Goal: Information Seeking & Learning: Learn about a topic

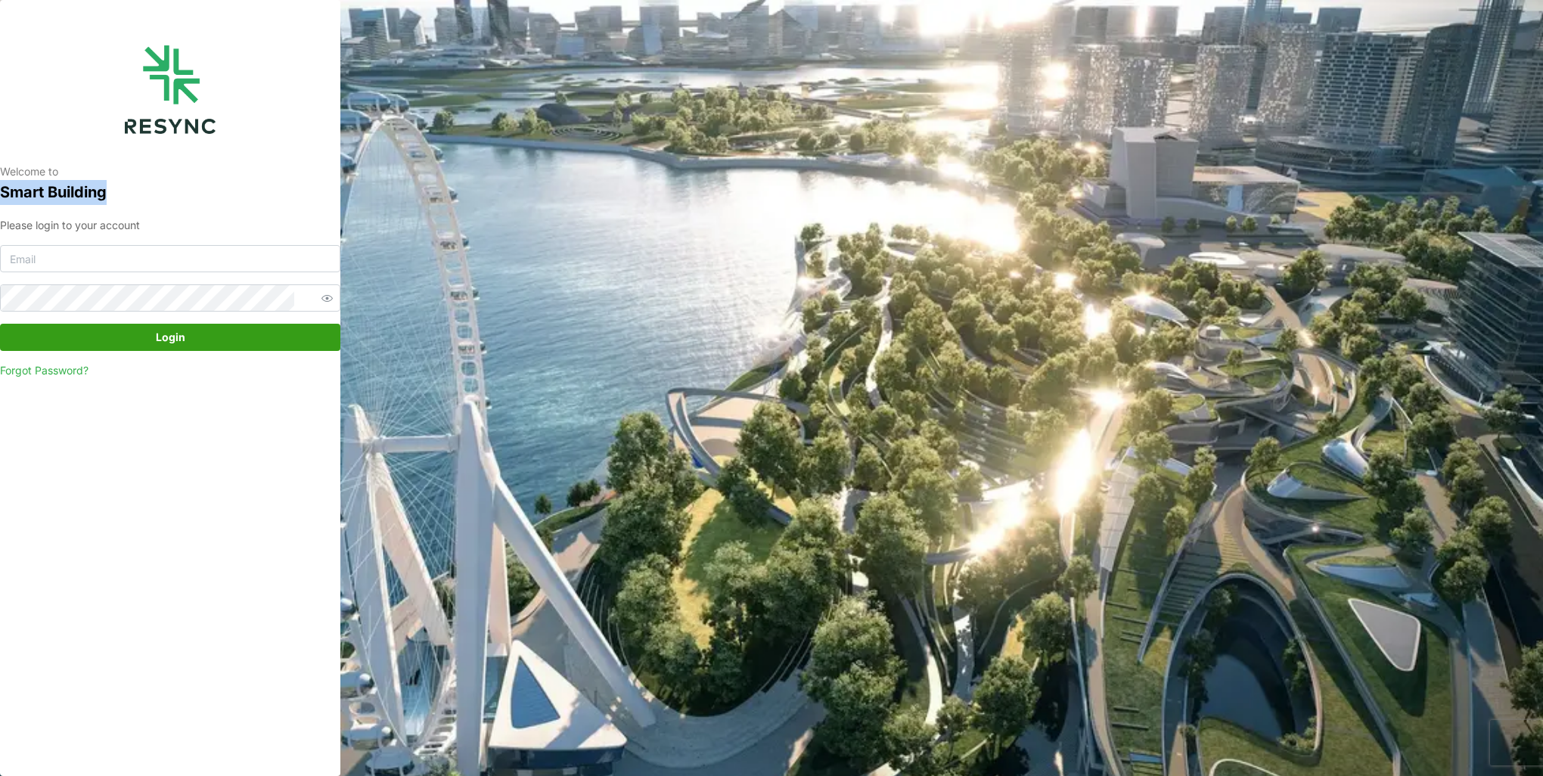
drag, startPoint x: 188, startPoint y: 180, endPoint x: 188, endPoint y: 171, distance: 9.1
click at [188, 171] on div "Welcome to [GEOGRAPHIC_DATA]" at bounding box center [170, 184] width 340 height 40
drag, startPoint x: 188, startPoint y: 171, endPoint x: 153, endPoint y: 259, distance: 95.4
click at [153, 259] on input at bounding box center [170, 258] width 340 height 27
type input "[EMAIL_ADDRESS][DOMAIN_NAME]"
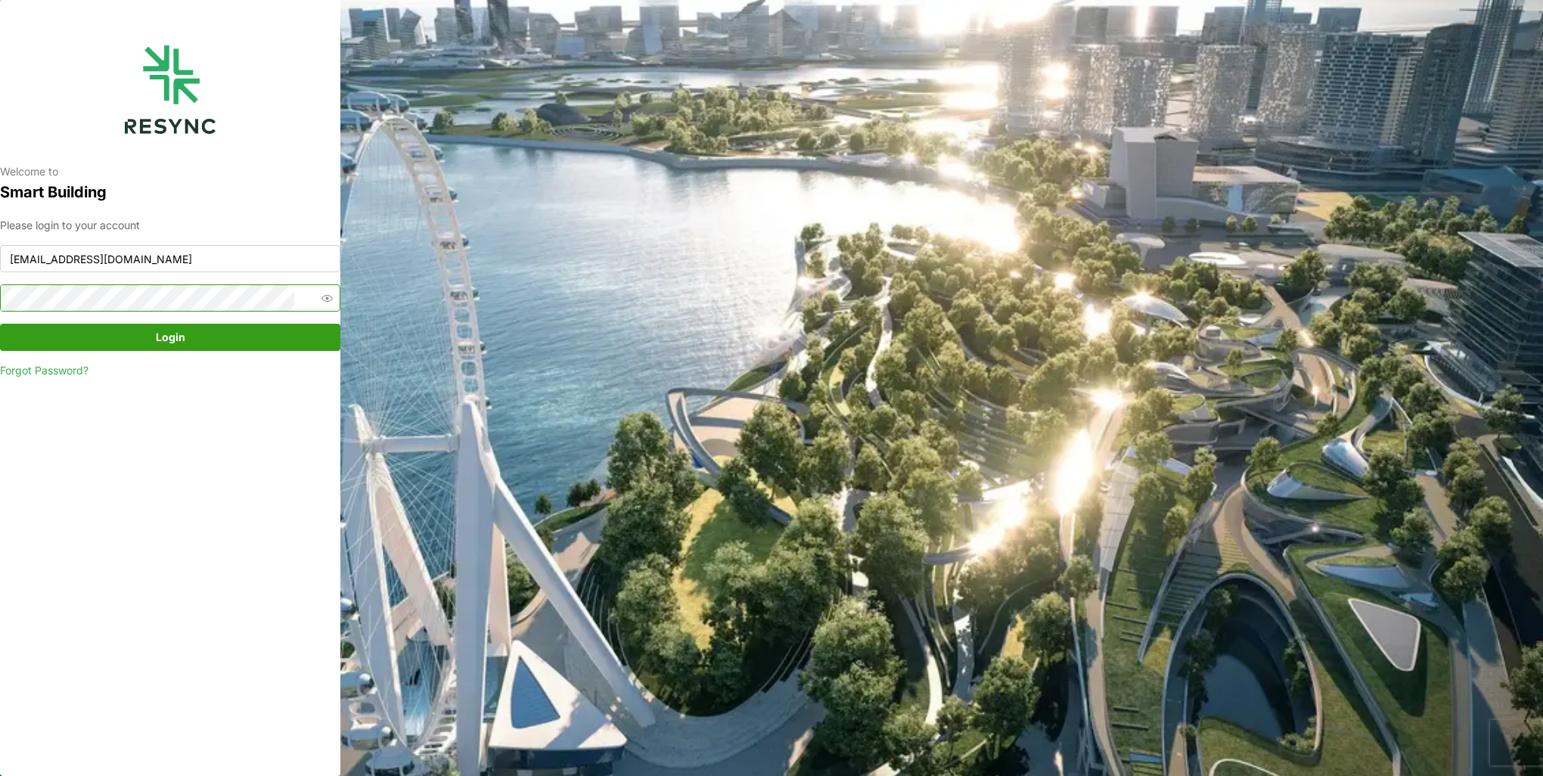
click at [0, 324] on button "Login" at bounding box center [170, 337] width 340 height 27
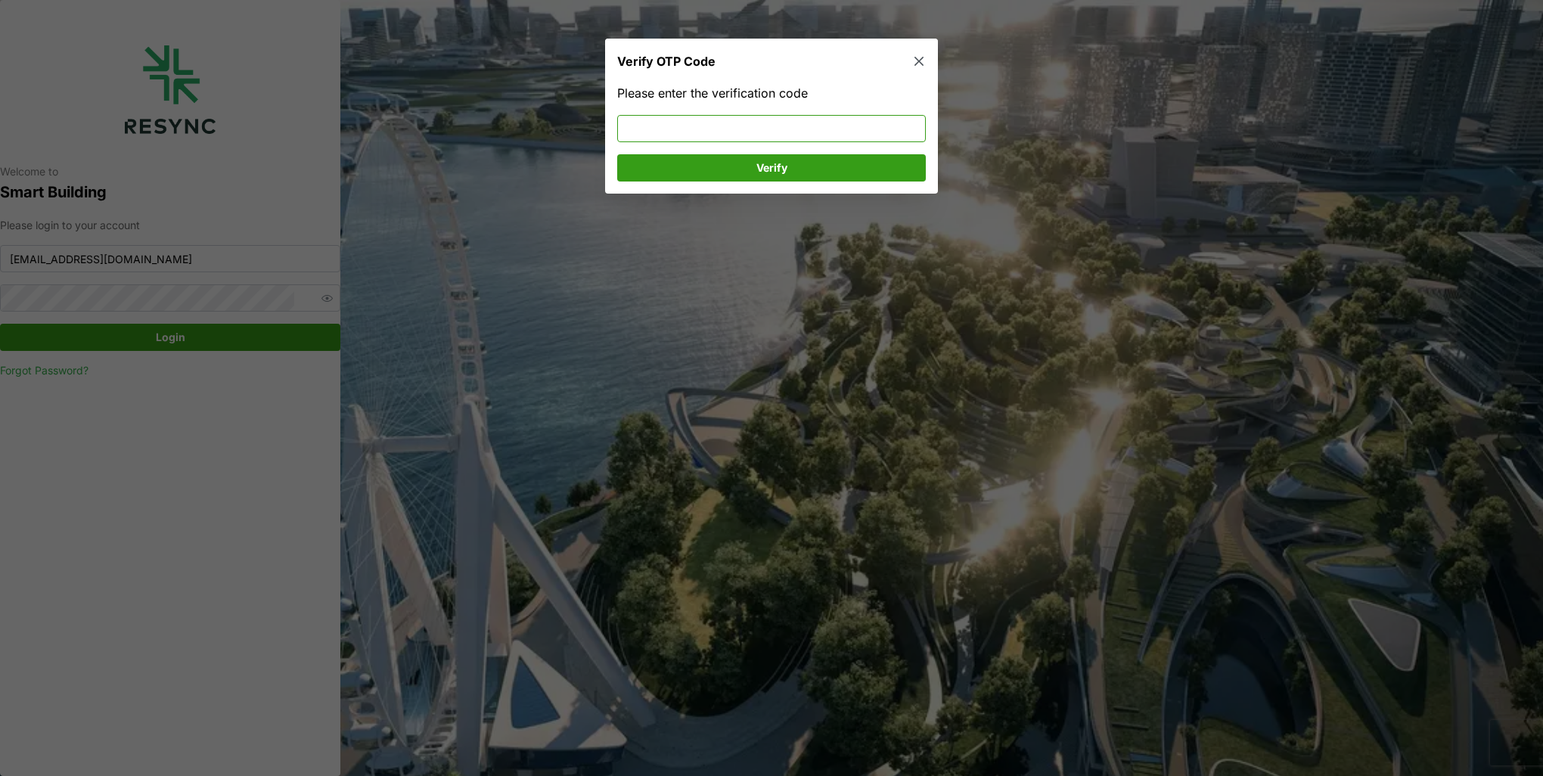
click at [725, 132] on input at bounding box center [771, 128] width 309 height 27
type input "215185"
click at [706, 169] on span "Verify" at bounding box center [772, 168] width 280 height 26
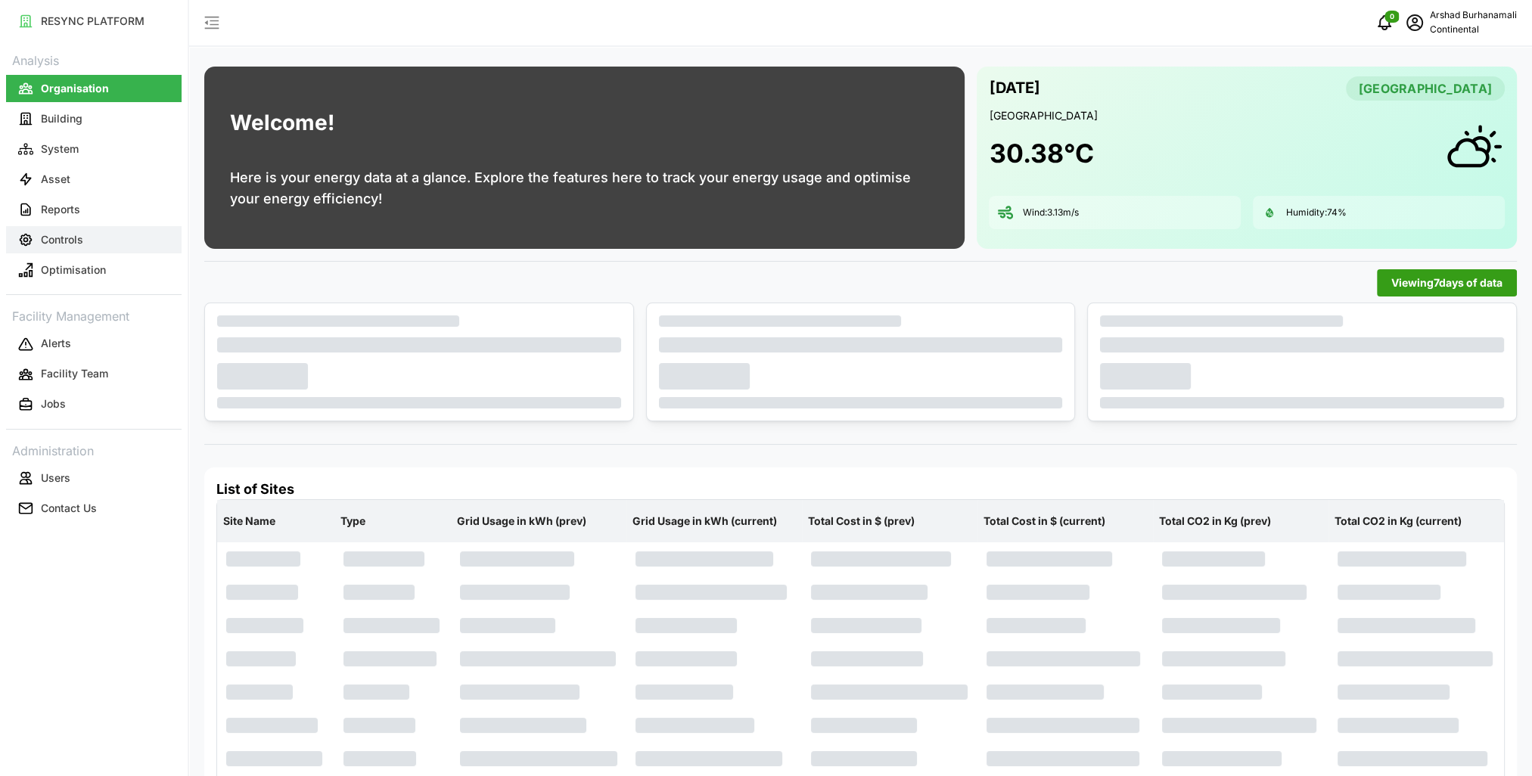
click at [88, 230] on button "Controls" at bounding box center [93, 239] width 175 height 27
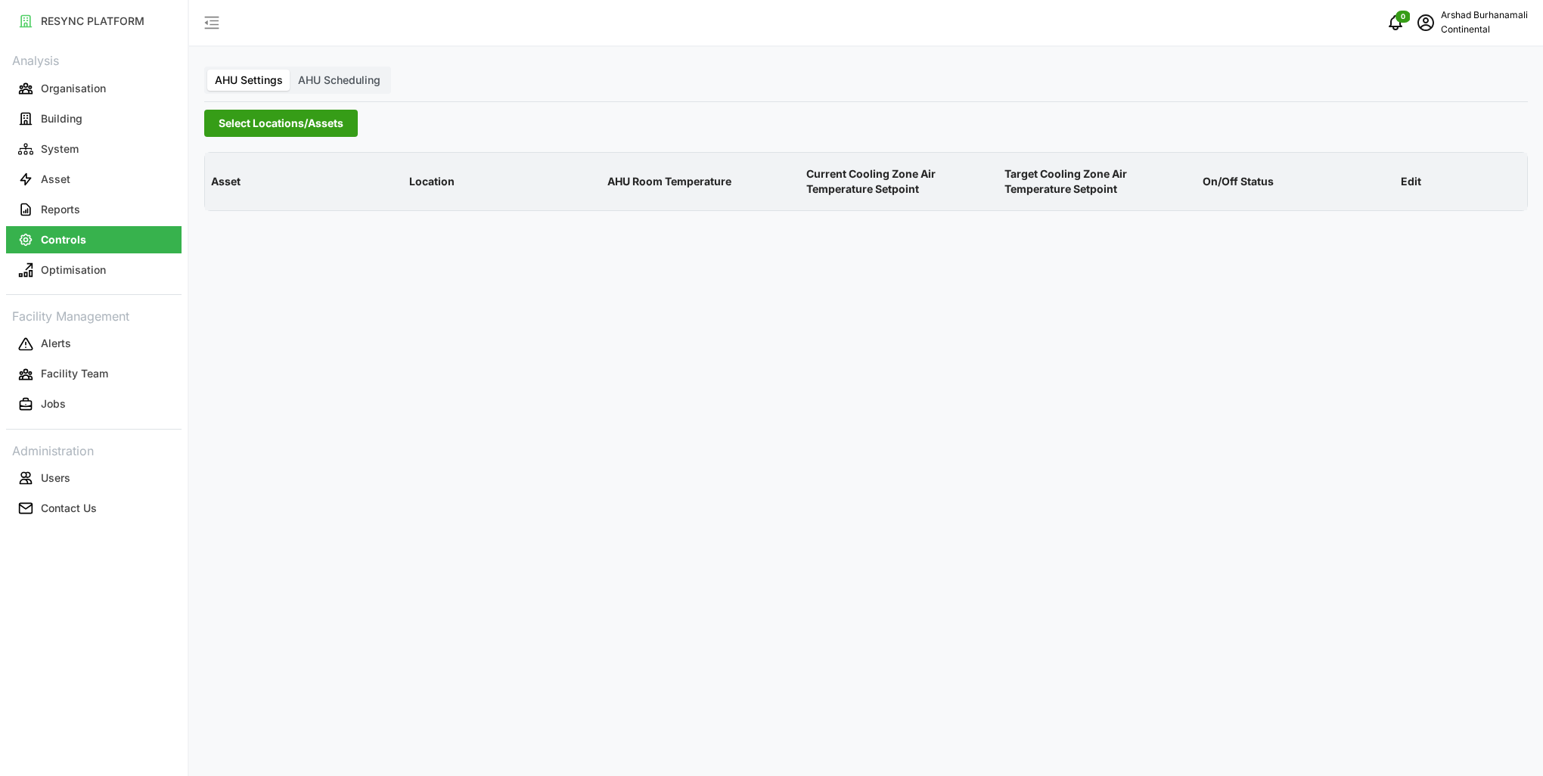
click at [258, 124] on span "Select Locations/Assets" at bounding box center [281, 123] width 125 height 26
click at [335, 83] on span "AHU Scheduling" at bounding box center [339, 79] width 82 height 13
click at [290, 70] on input "AHU Scheduling" at bounding box center [290, 70] width 0 height 0
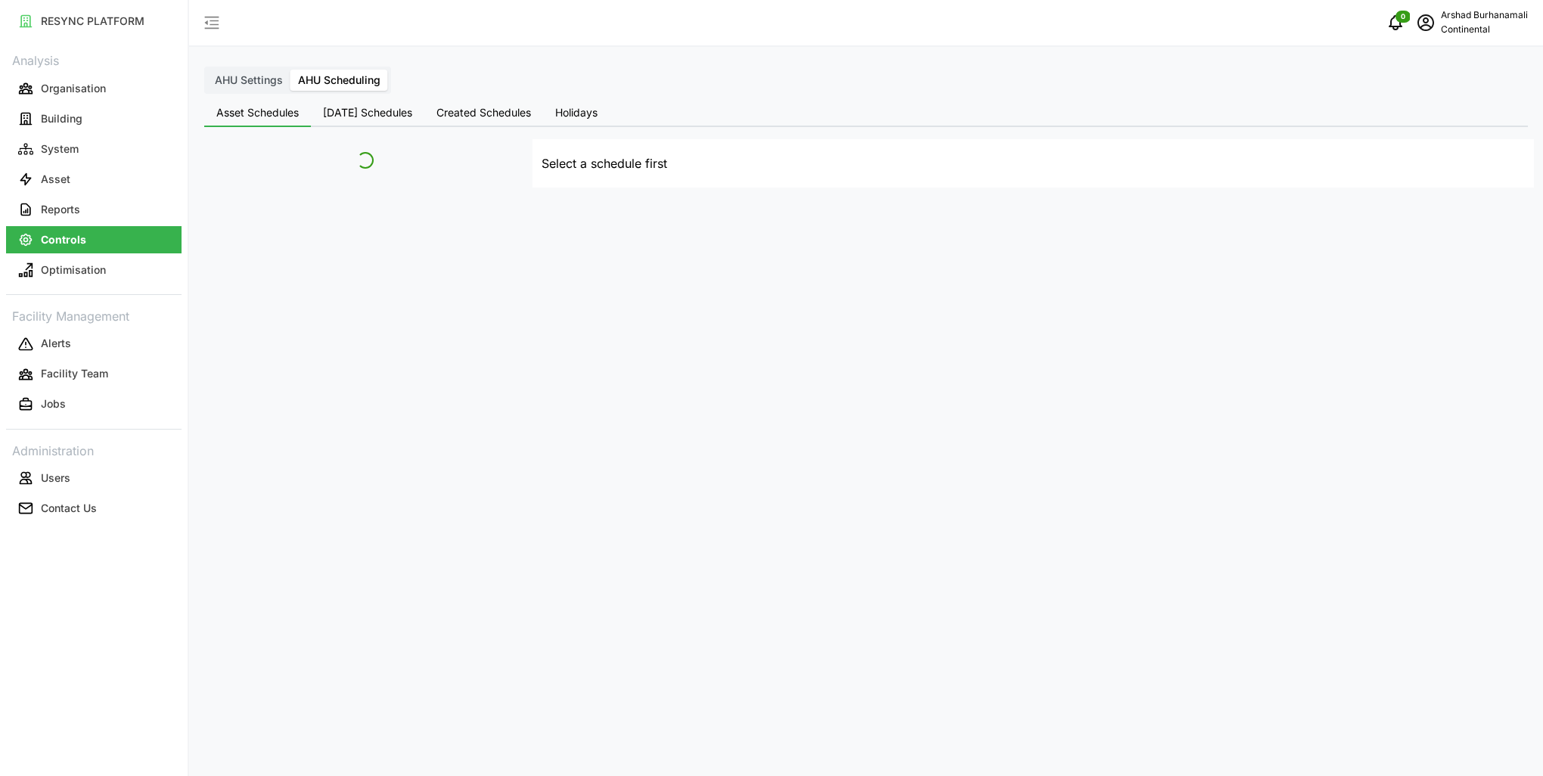
click at [335, 83] on span "AHU Scheduling" at bounding box center [339, 79] width 82 height 13
click at [290, 70] on input "AHU Scheduling" at bounding box center [290, 70] width 0 height 0
click at [357, 120] on button "Today's Schedules" at bounding box center [367, 113] width 113 height 27
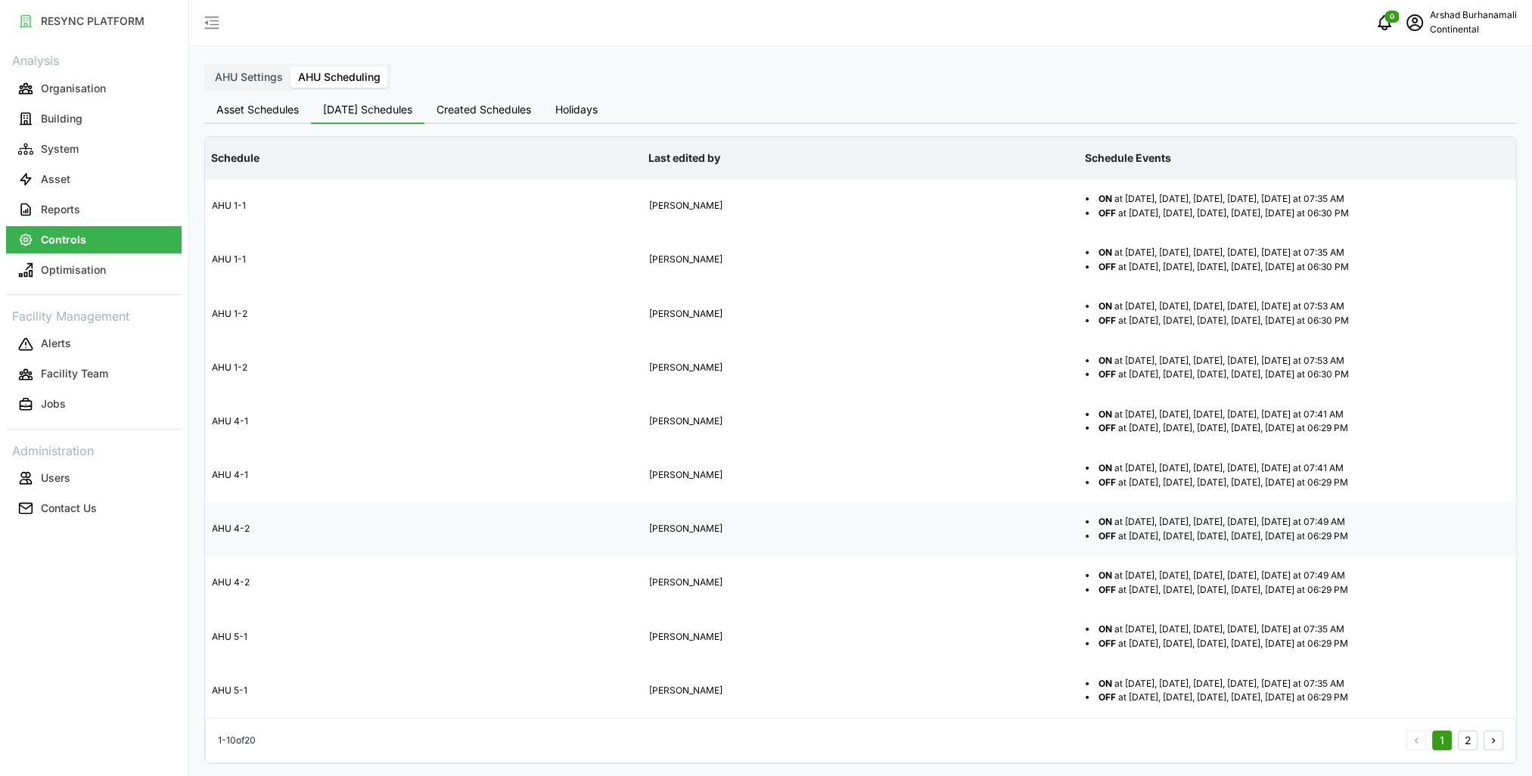
scroll to position [5, 0]
click at [1461, 736] on button "2" at bounding box center [1467, 739] width 20 height 20
click at [1437, 741] on button "1" at bounding box center [1442, 739] width 20 height 20
click at [245, 83] on label "AHU Settings" at bounding box center [248, 75] width 83 height 21
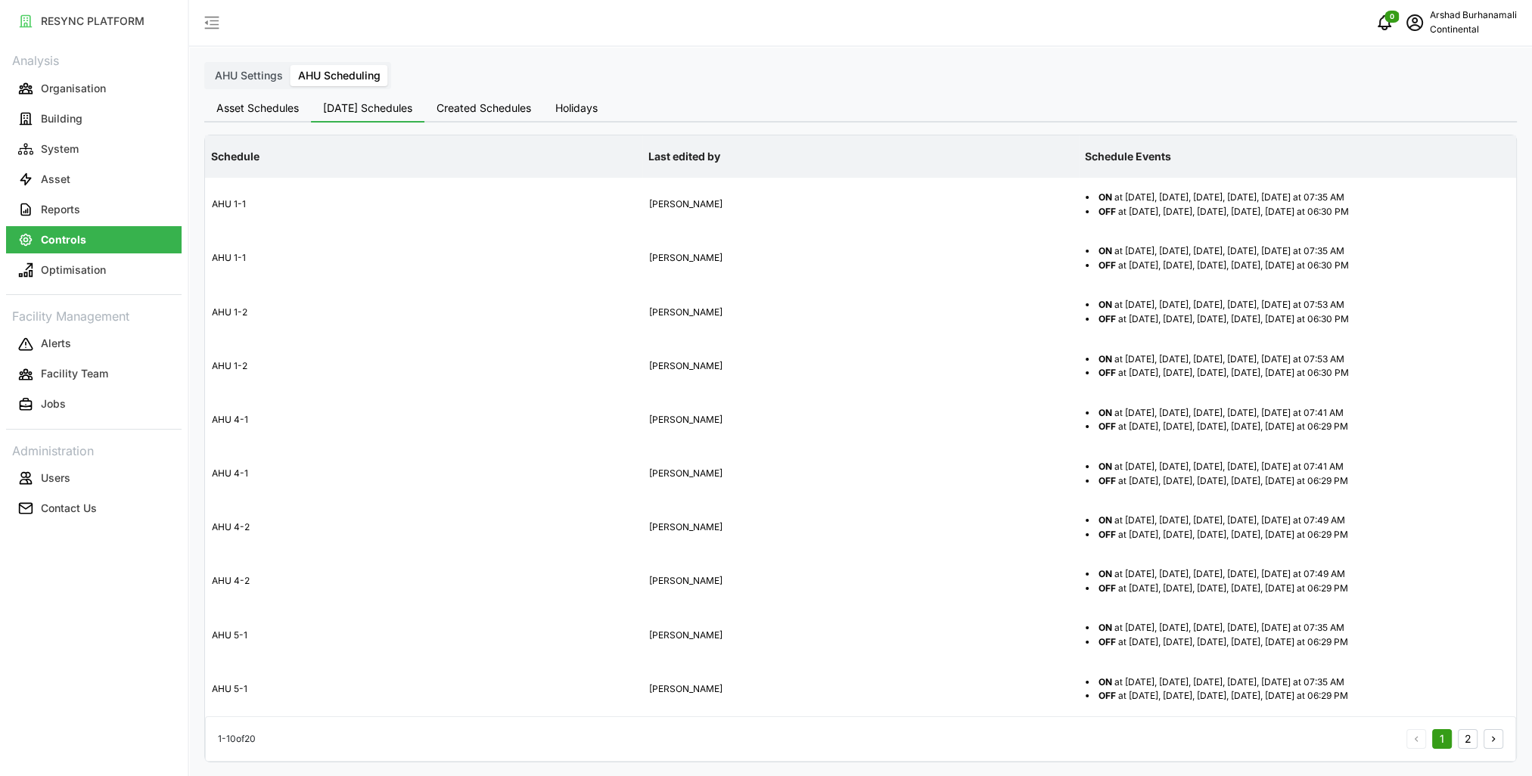
click at [207, 65] on input "AHU Settings" at bounding box center [207, 65] width 0 height 0
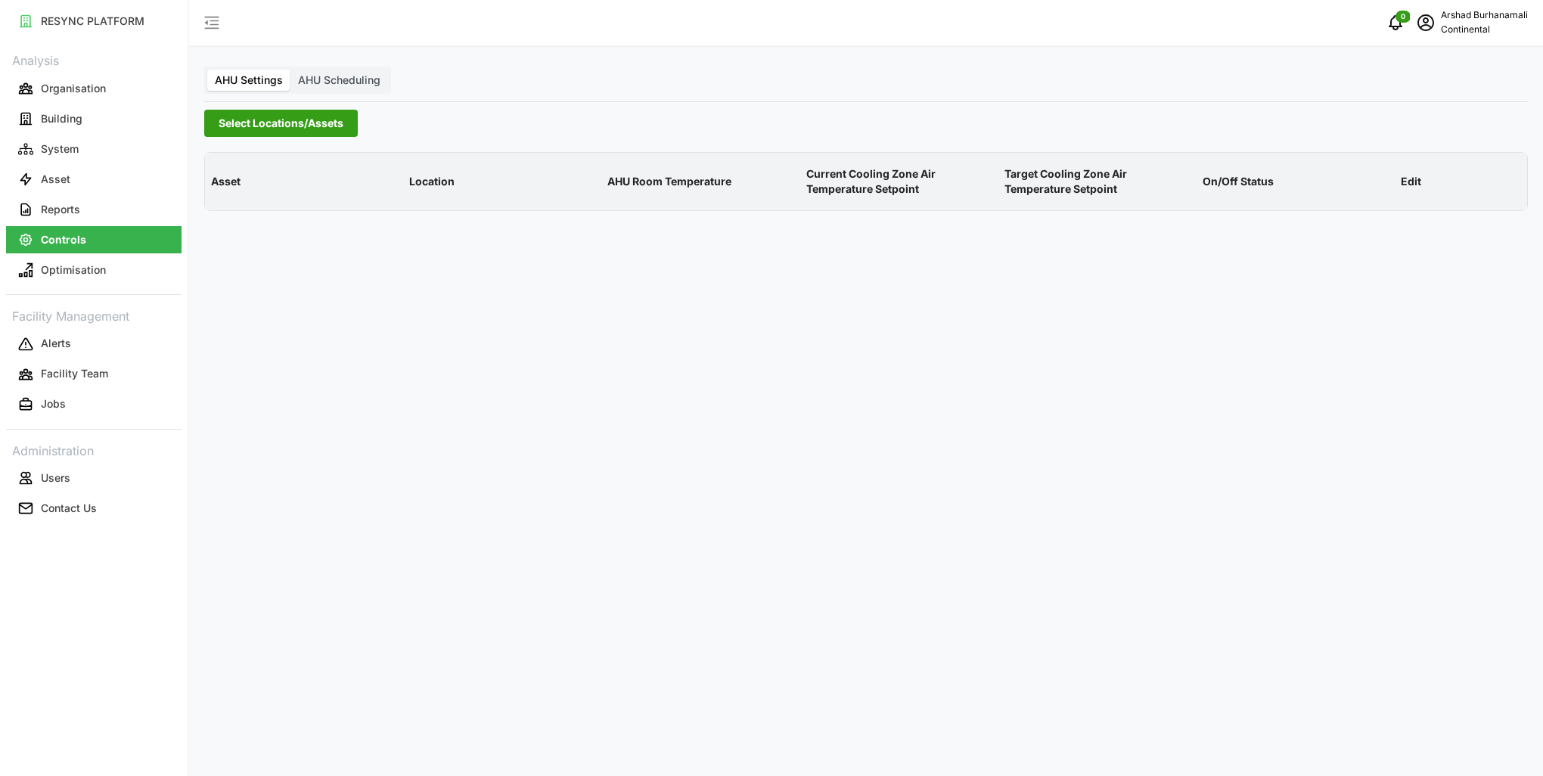
click at [254, 113] on span "Select Locations/Assets" at bounding box center [281, 123] width 125 height 26
click at [223, 193] on polyline at bounding box center [223, 191] width 3 height 6
click at [253, 213] on span "Select CA1" at bounding box center [255, 214] width 10 height 10
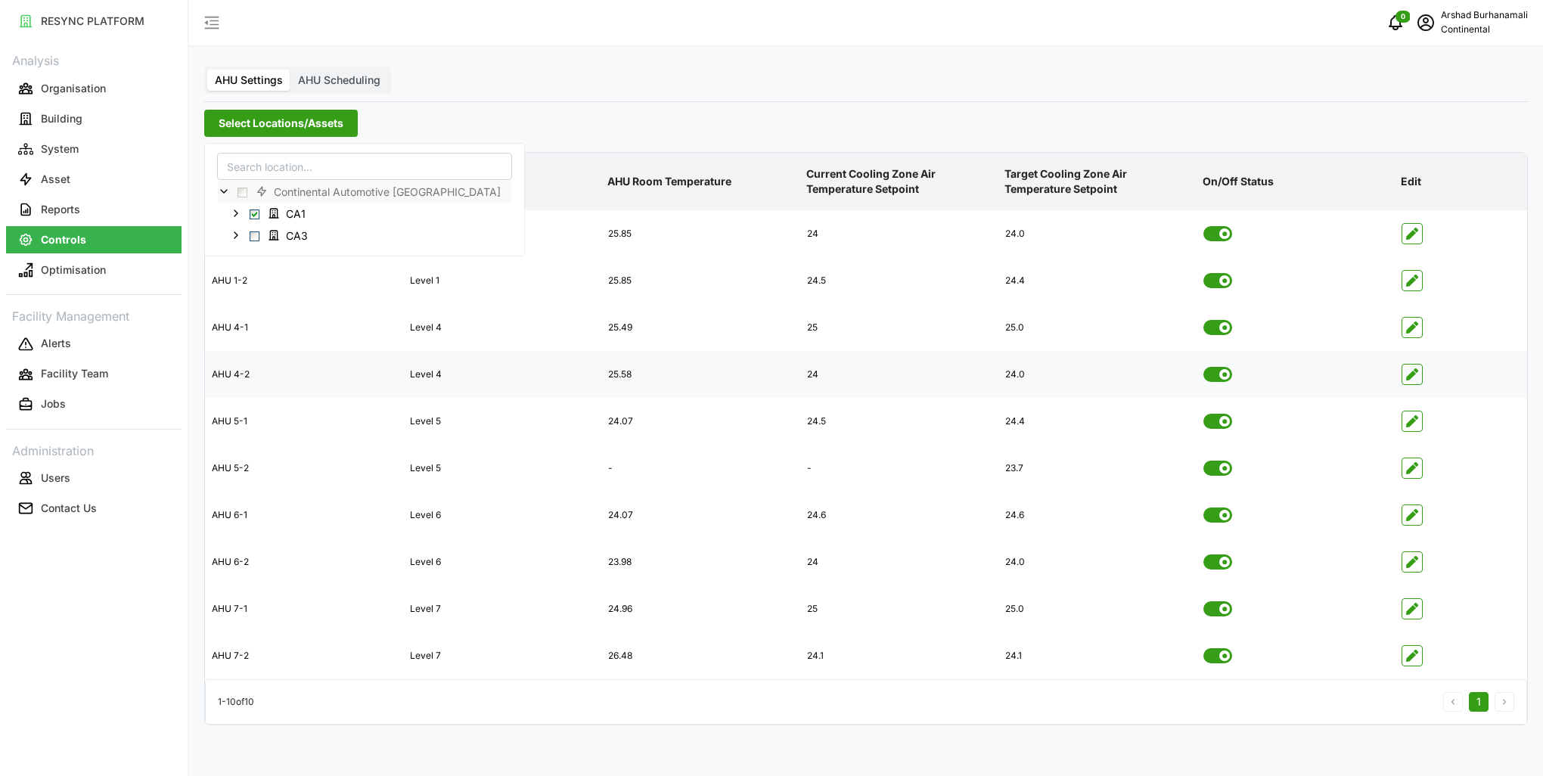
click at [1413, 380] on span "button" at bounding box center [1412, 375] width 20 height 20
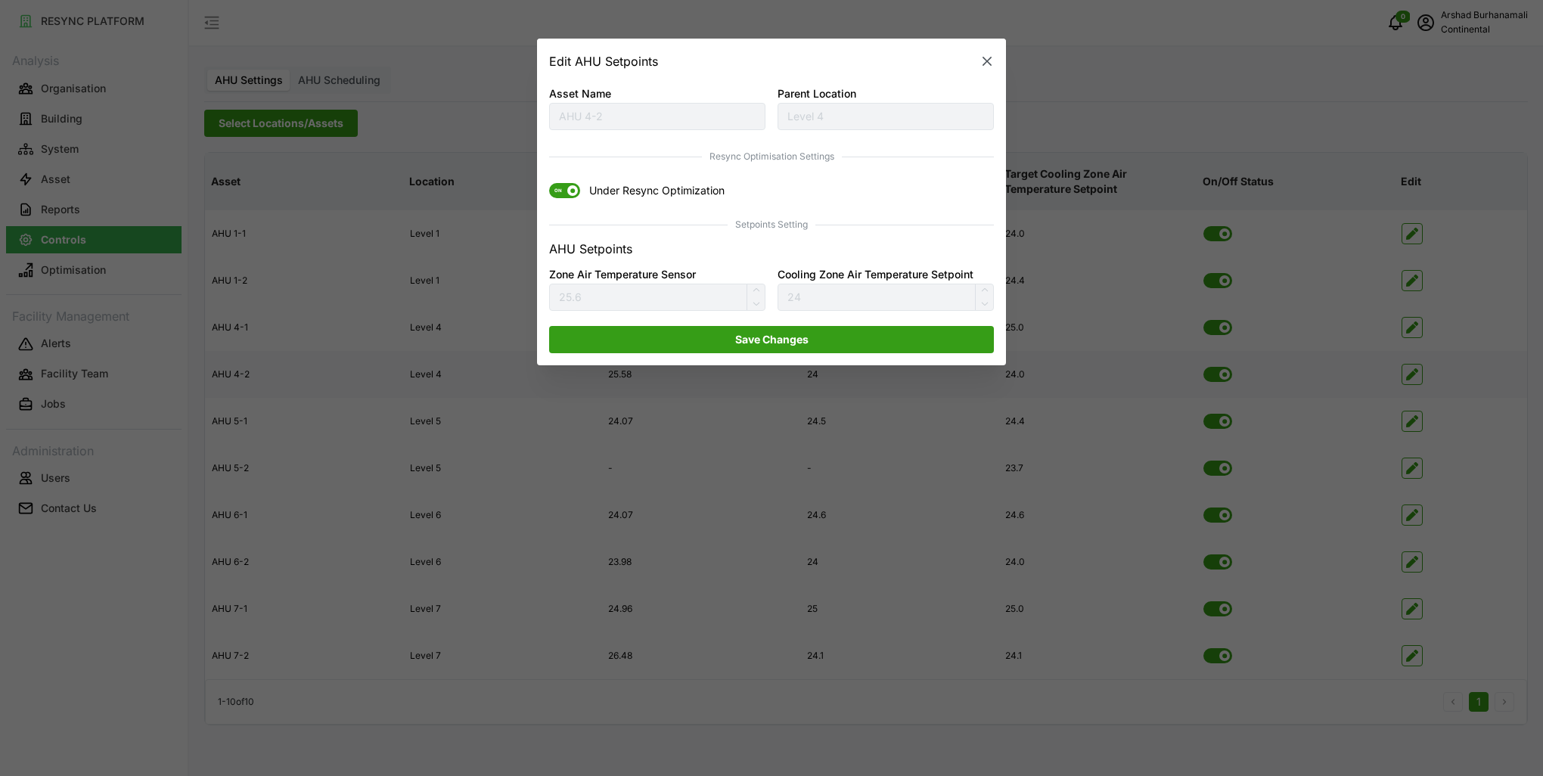
click at [560, 192] on span "ON" at bounding box center [558, 191] width 18 height 15
click at [549, 184] on input "ON Under Resync Optimization" at bounding box center [549, 184] width 0 height 0
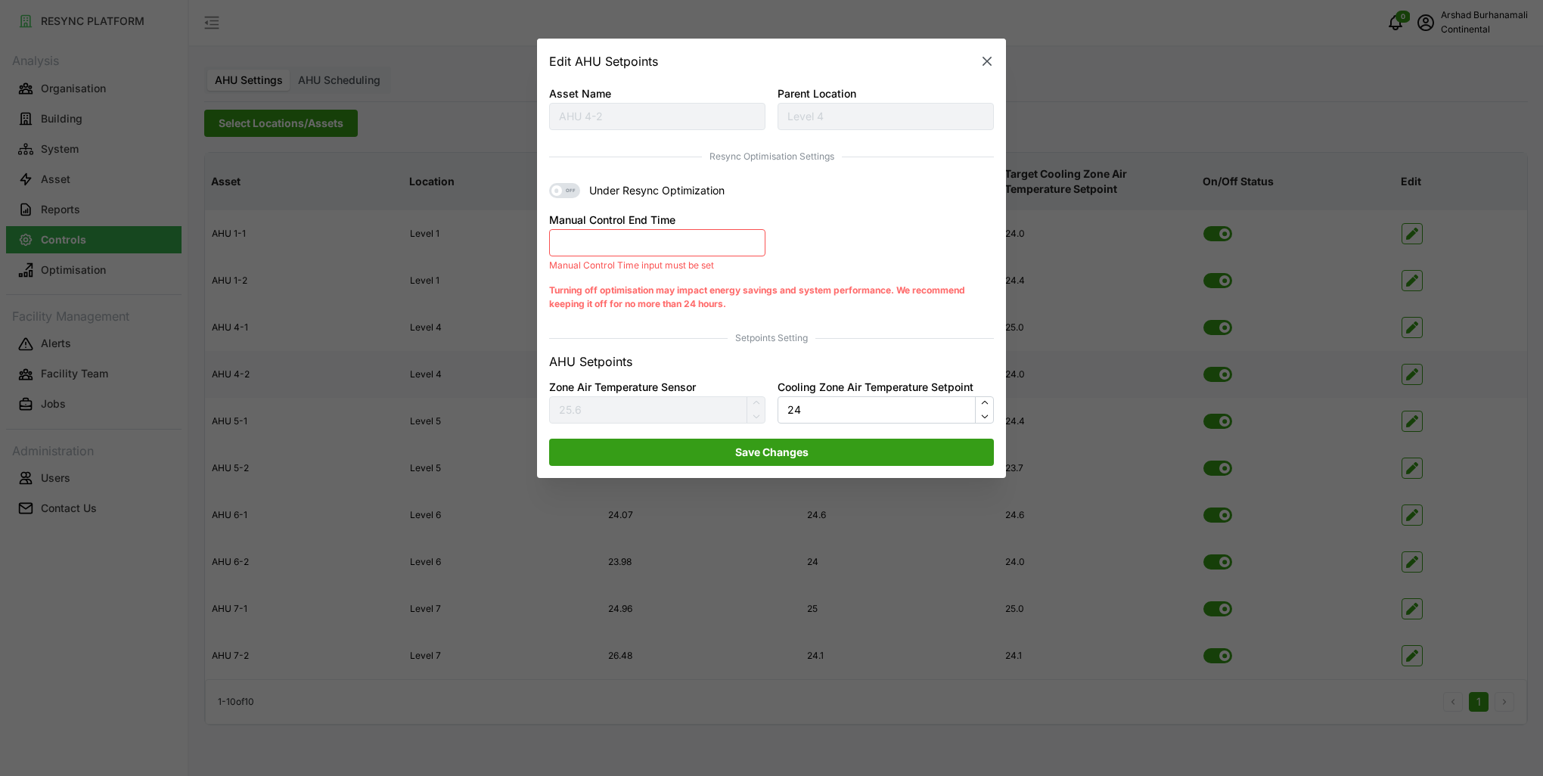
click at [599, 244] on button "Manual Control End Time" at bounding box center [657, 242] width 216 height 27
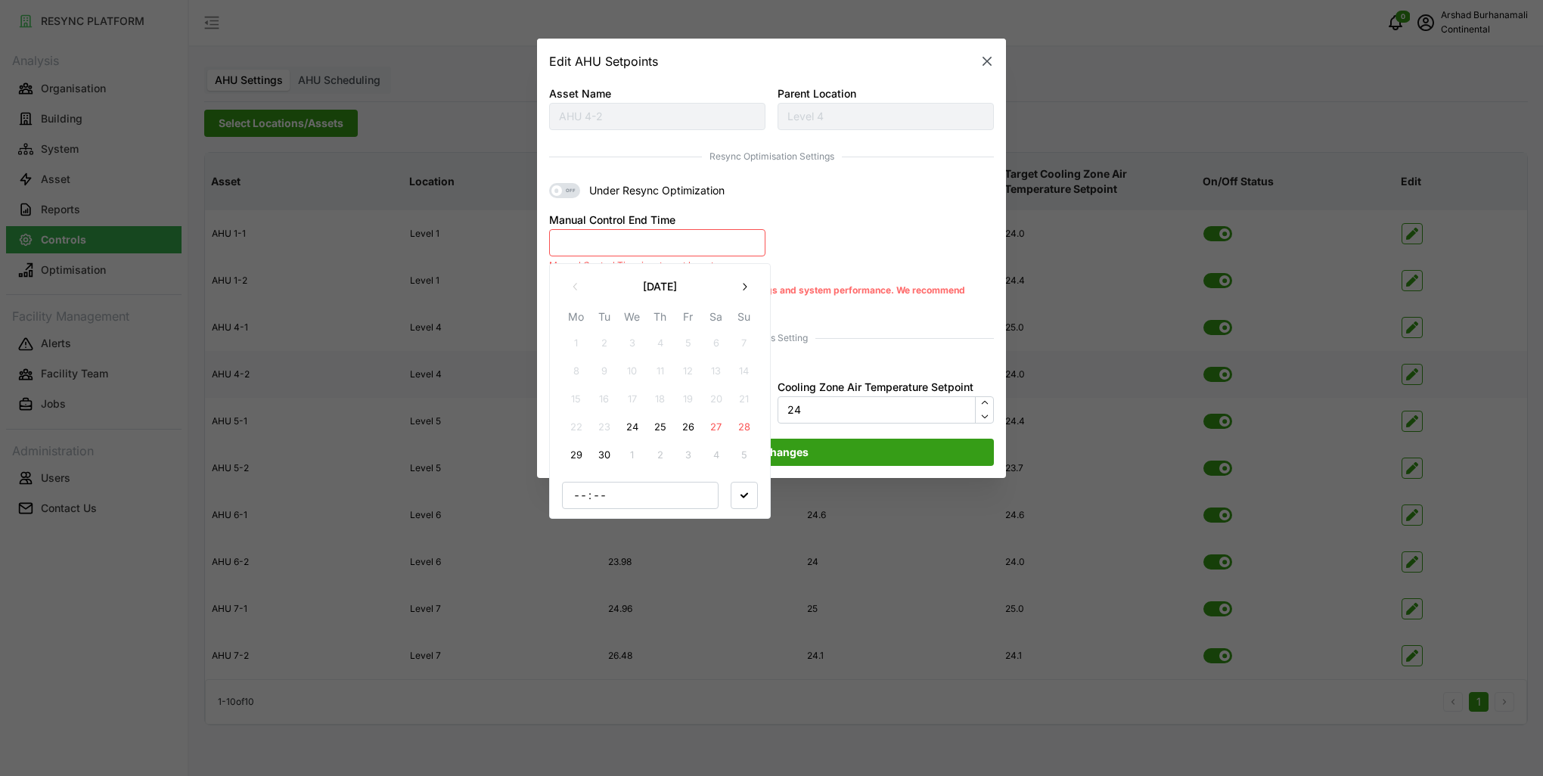
click at [632, 422] on button "24" at bounding box center [632, 427] width 27 height 27
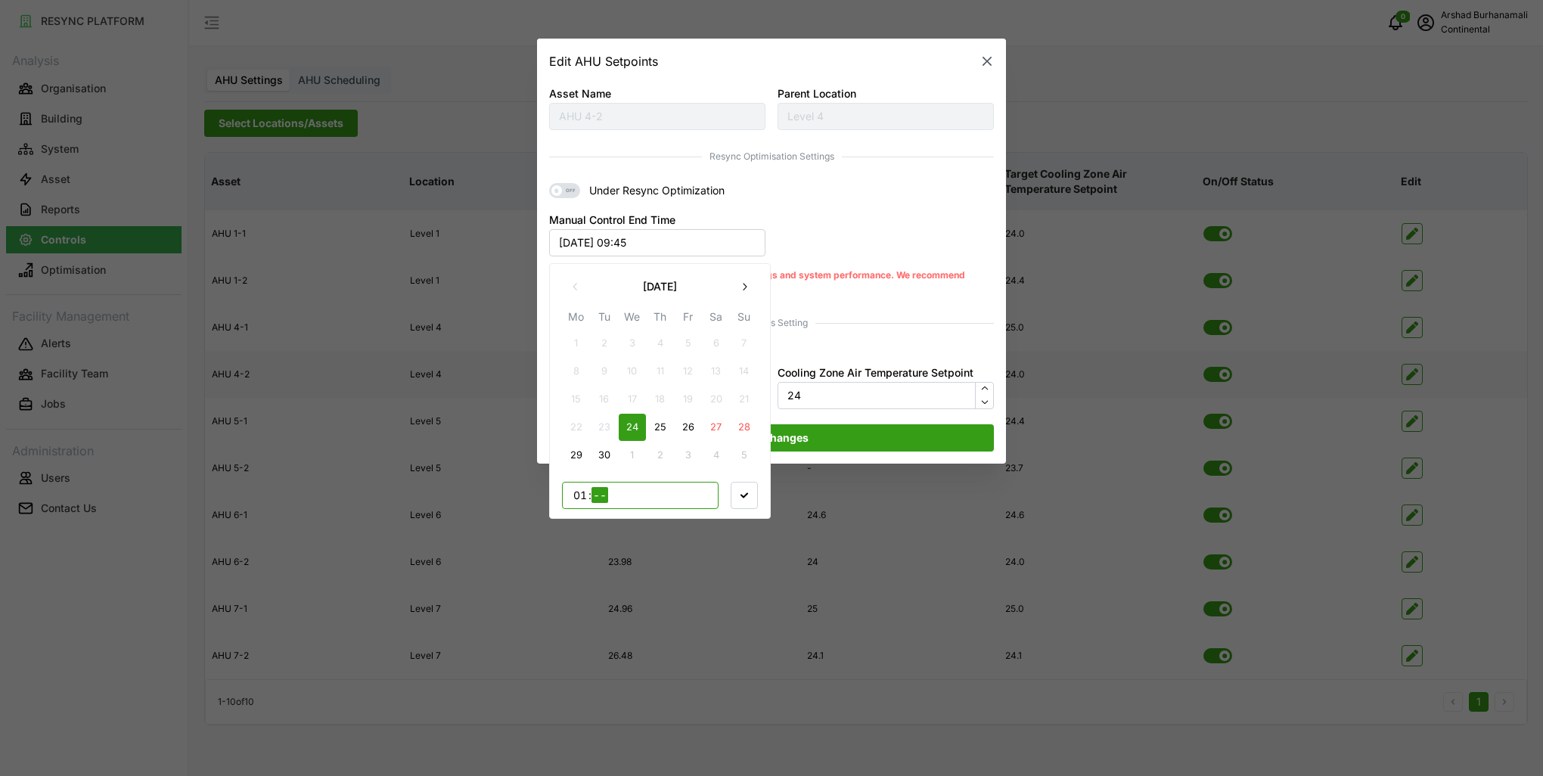
type input "12"
type input "00"
click at [728, 483] on div "12 : 00" at bounding box center [660, 494] width 196 height 27
click at [731, 490] on span "button" at bounding box center [744, 495] width 26 height 26
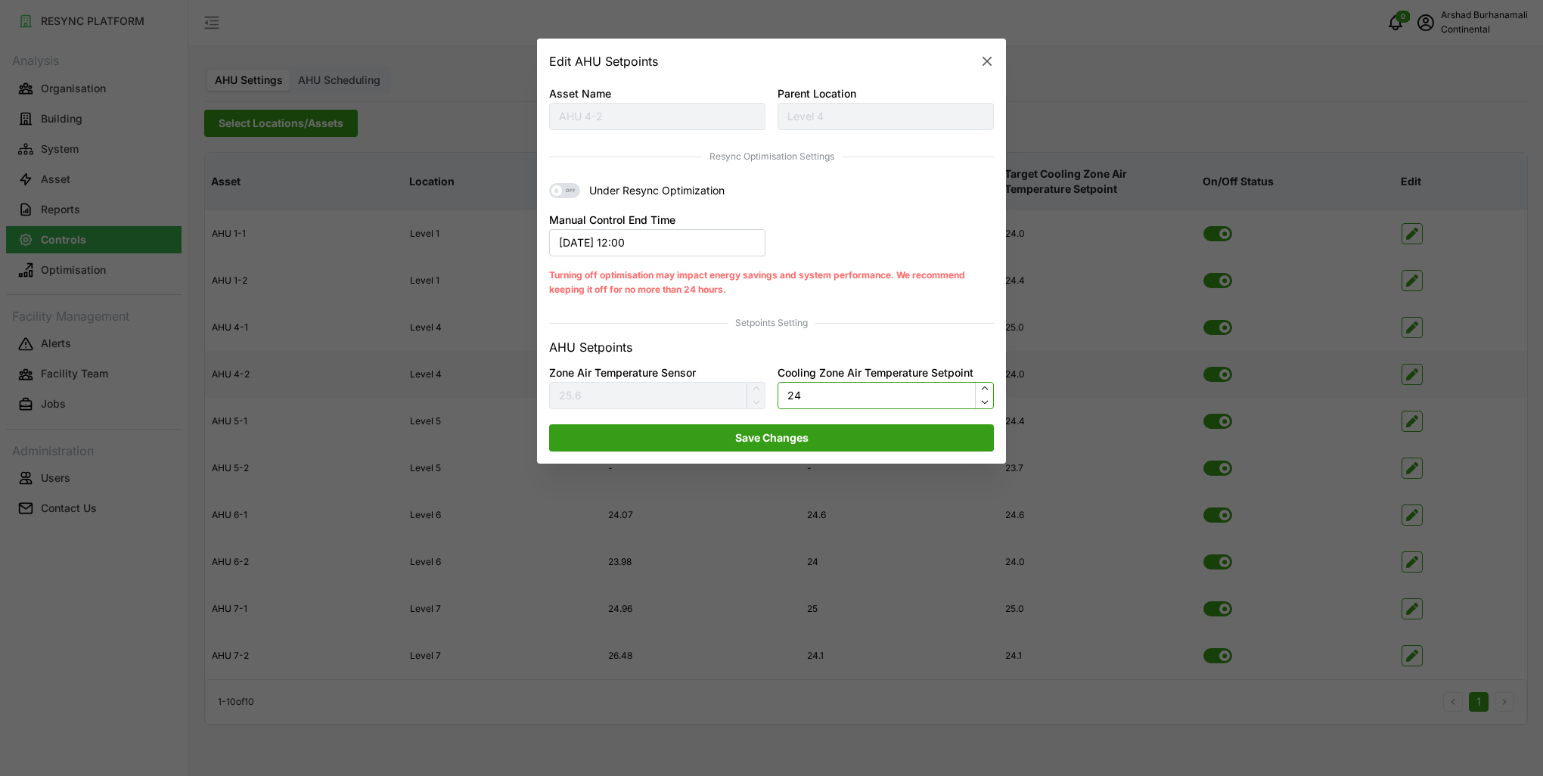
click at [829, 389] on input "24" at bounding box center [886, 395] width 216 height 27
type input "22.5"
click at [735, 452] on div "Asset Name AHU 4-2 Parent Location Level 4 Resync Optimisation Settings OFF Und…" at bounding box center [771, 271] width 469 height 386
click at [750, 439] on span "Save Changes" at bounding box center [771, 438] width 73 height 26
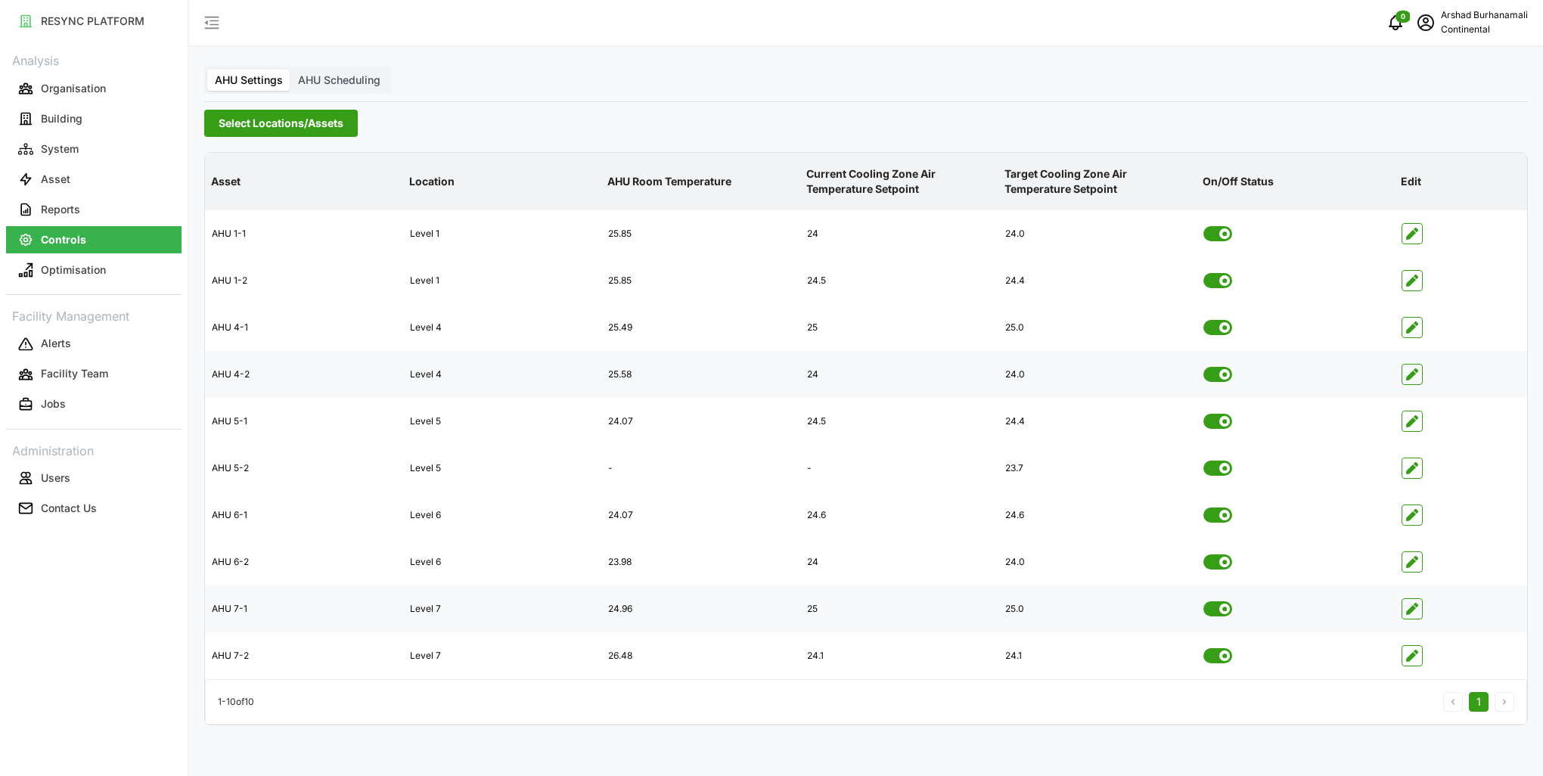
click at [1406, 612] on icon "button" at bounding box center [1412, 609] width 12 height 12
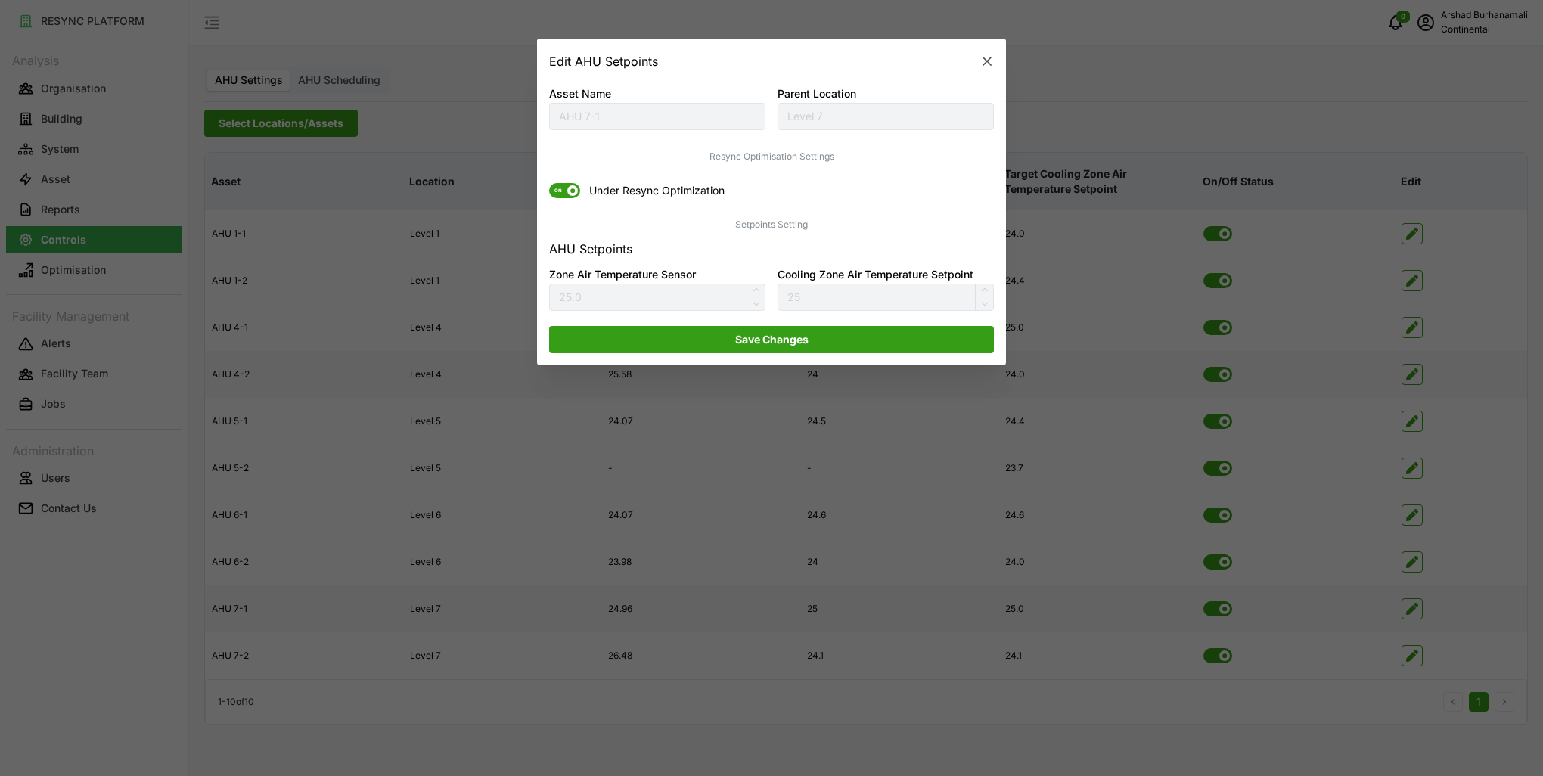
click at [566, 184] on span "ON" at bounding box center [558, 191] width 18 height 15
click at [549, 184] on input "ON Under Resync Optimization" at bounding box center [549, 184] width 0 height 0
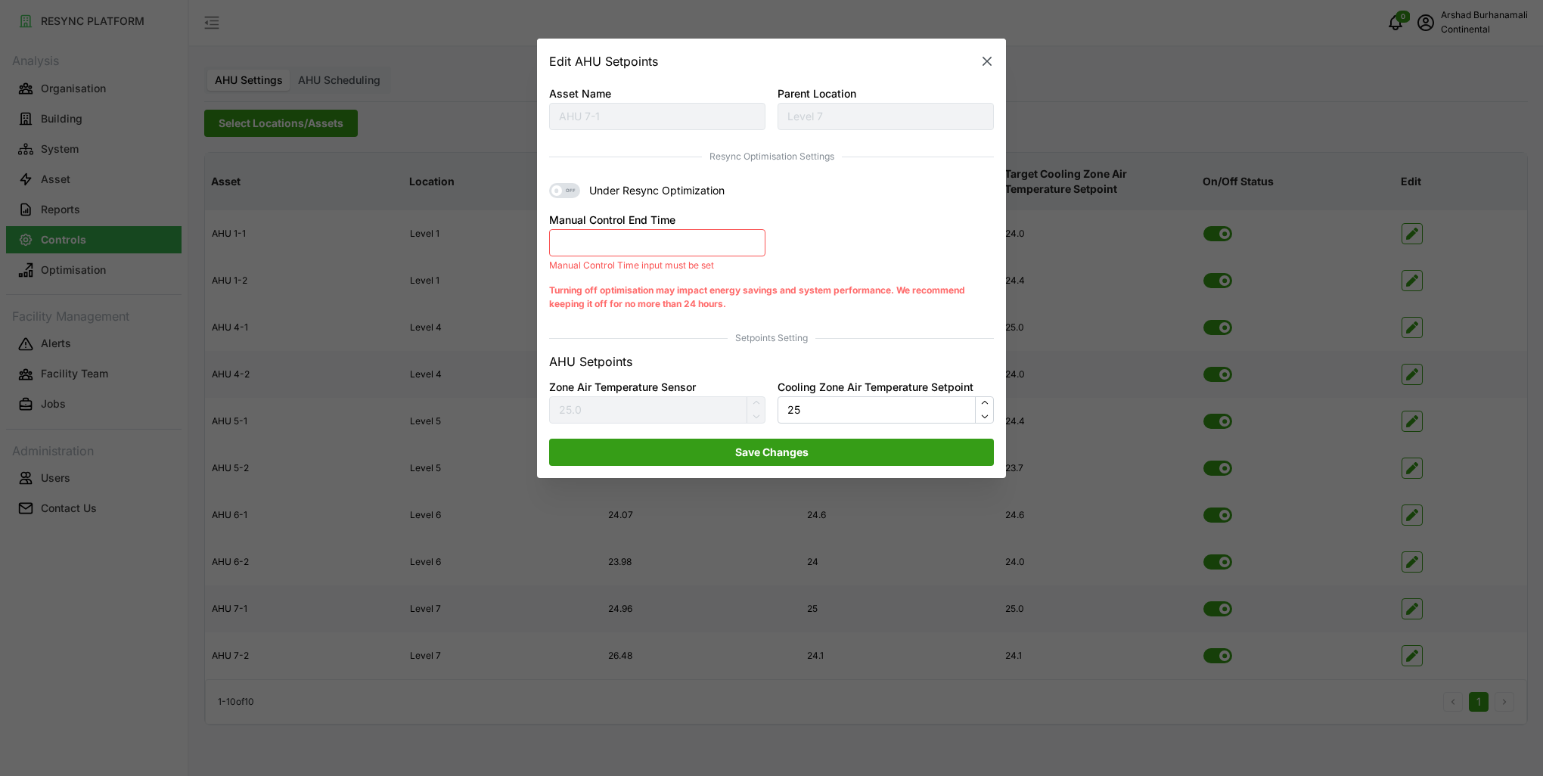
click at [581, 236] on button "Manual Control End Time" at bounding box center [657, 242] width 216 height 27
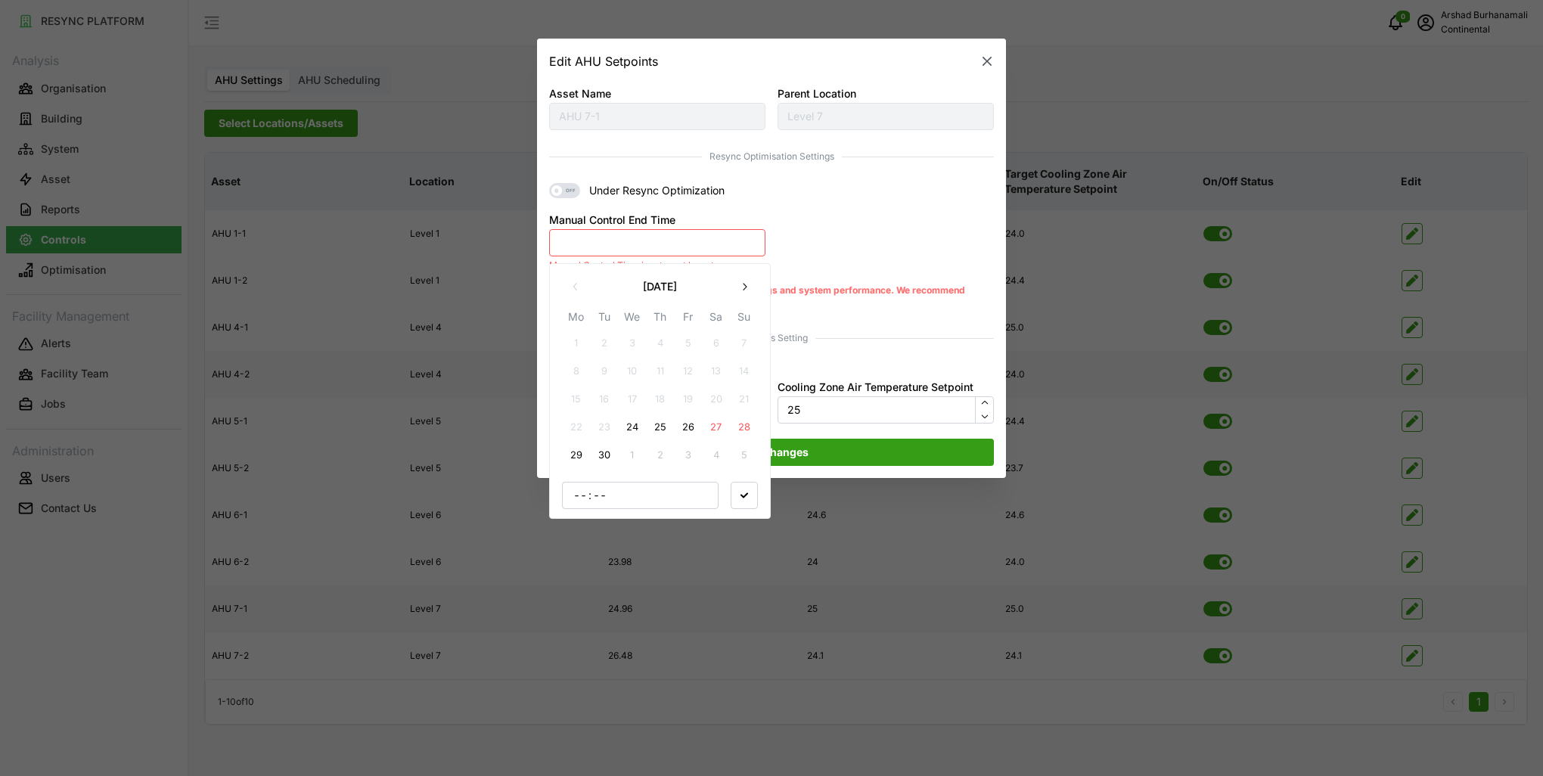
click at [626, 422] on button "24" at bounding box center [632, 427] width 27 height 27
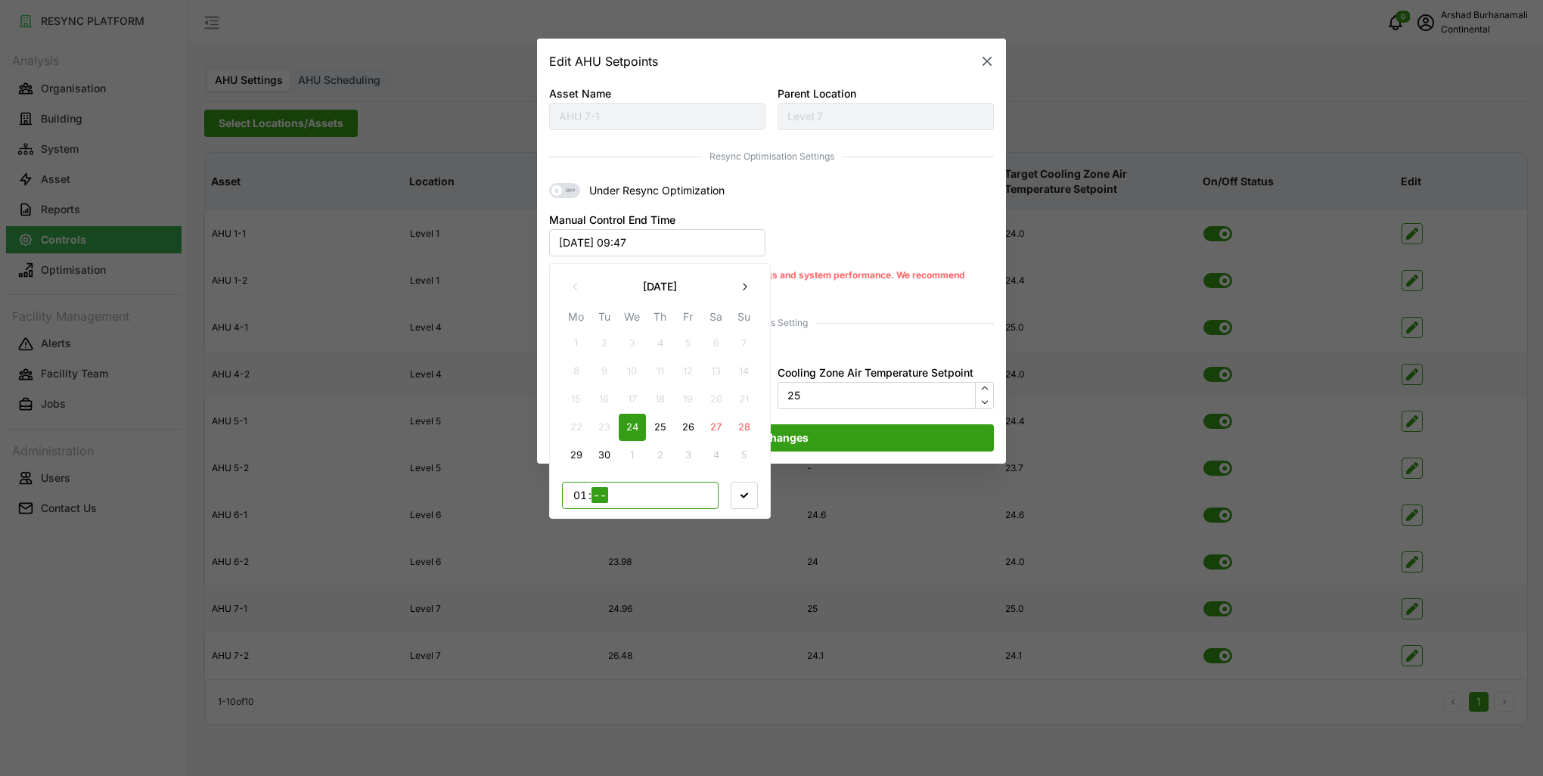
type input "11"
type input "00"
click at [741, 495] on icon "button" at bounding box center [744, 495] width 8 height 8
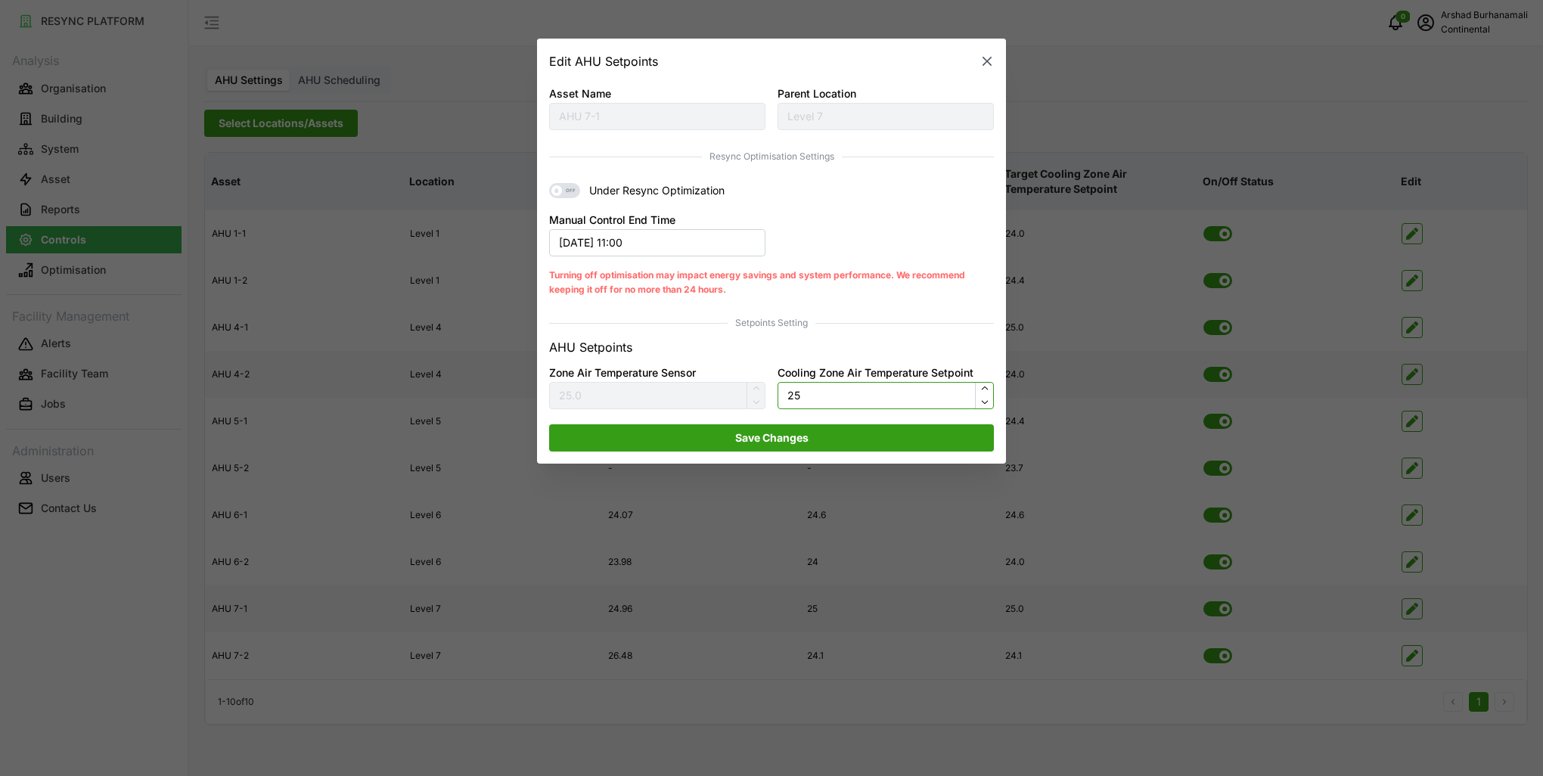
click at [805, 383] on input "25" at bounding box center [886, 395] width 216 height 27
type input "24"
click at [806, 430] on span "Save Changes" at bounding box center [771, 438] width 73 height 26
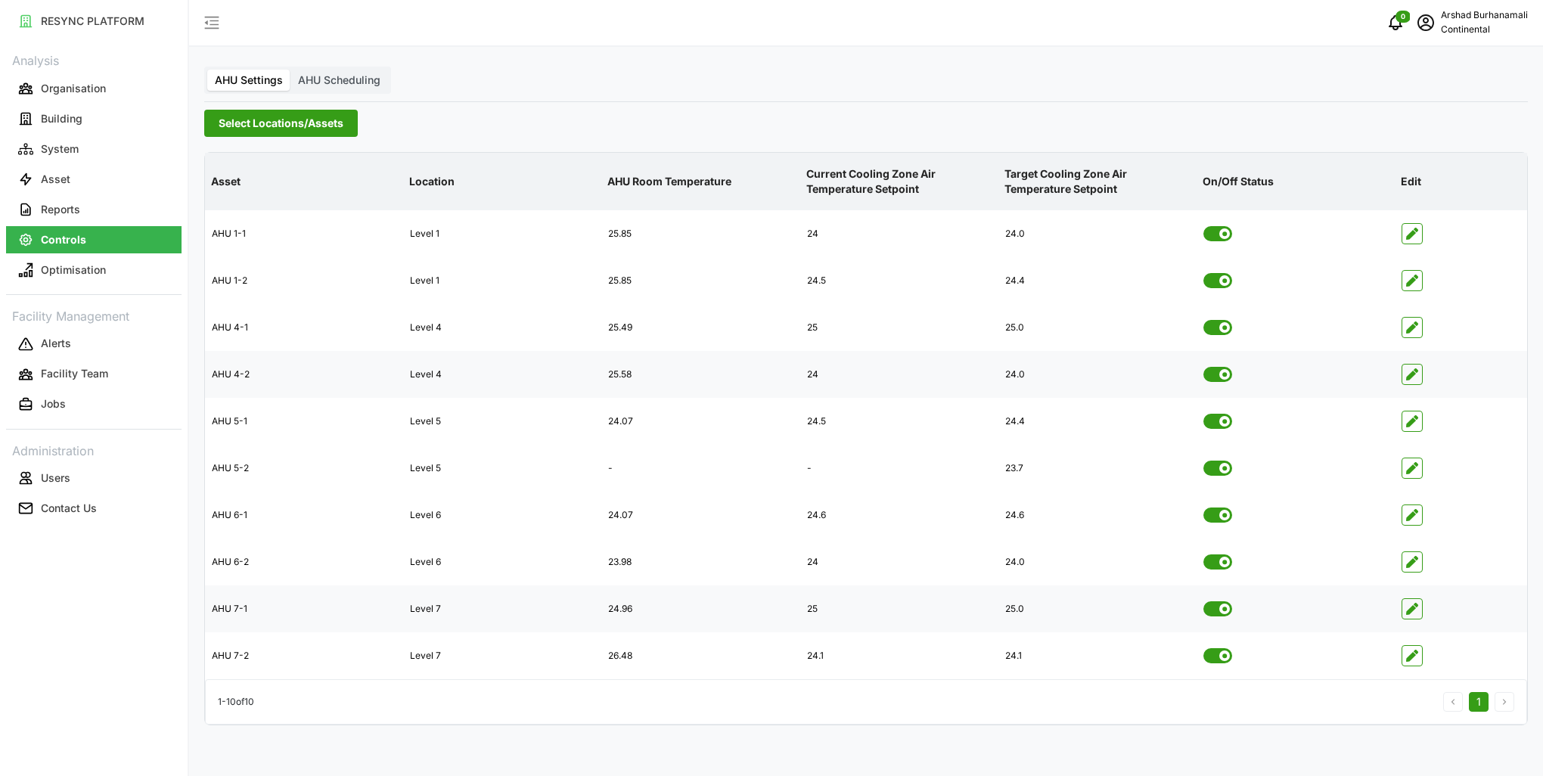
click at [118, 165] on link "Asset" at bounding box center [93, 179] width 175 height 30
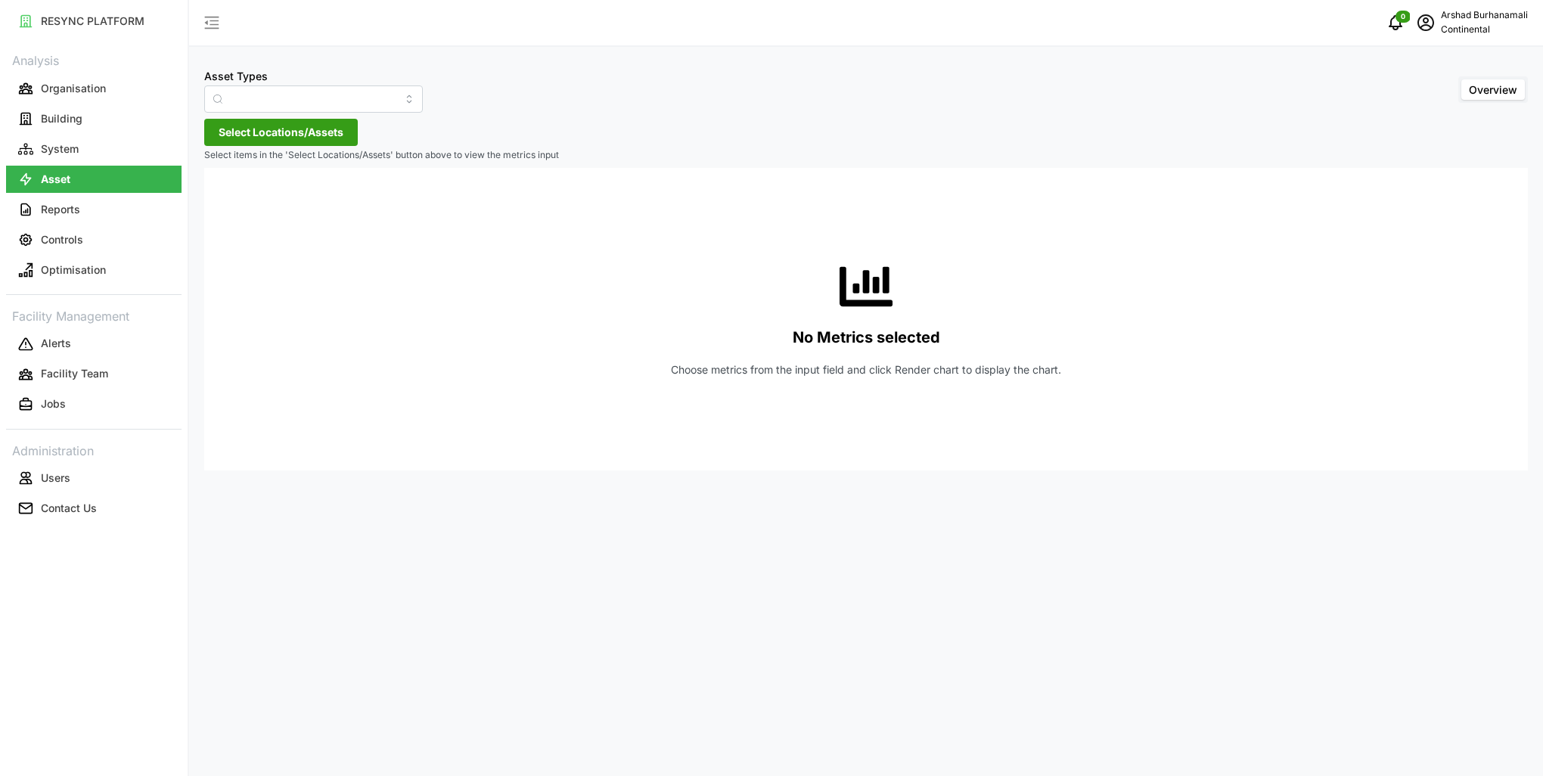
type input "Air Handling Unit"
click at [113, 123] on button "Building" at bounding box center [93, 118] width 175 height 27
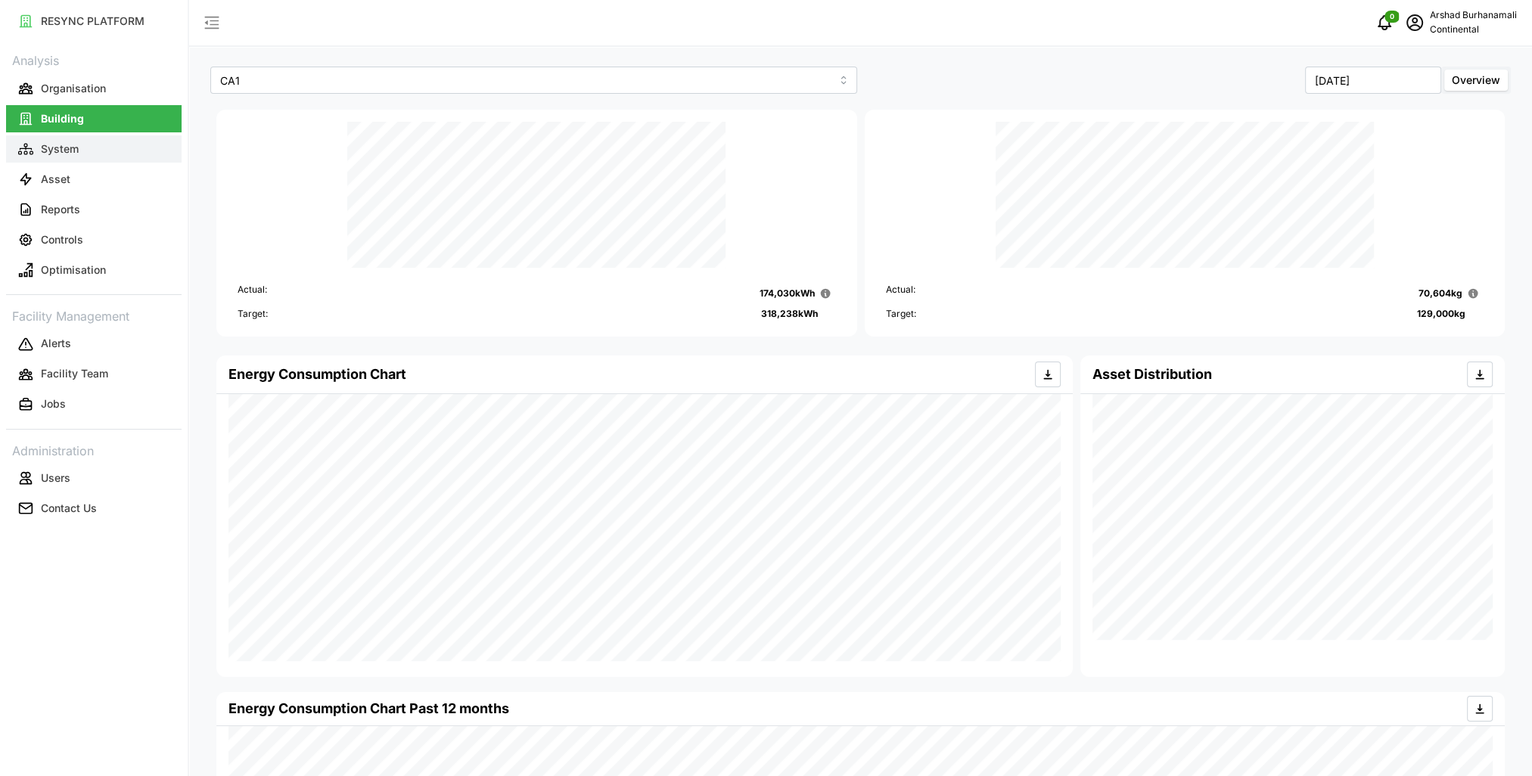
click at [106, 147] on button "System" at bounding box center [93, 148] width 175 height 27
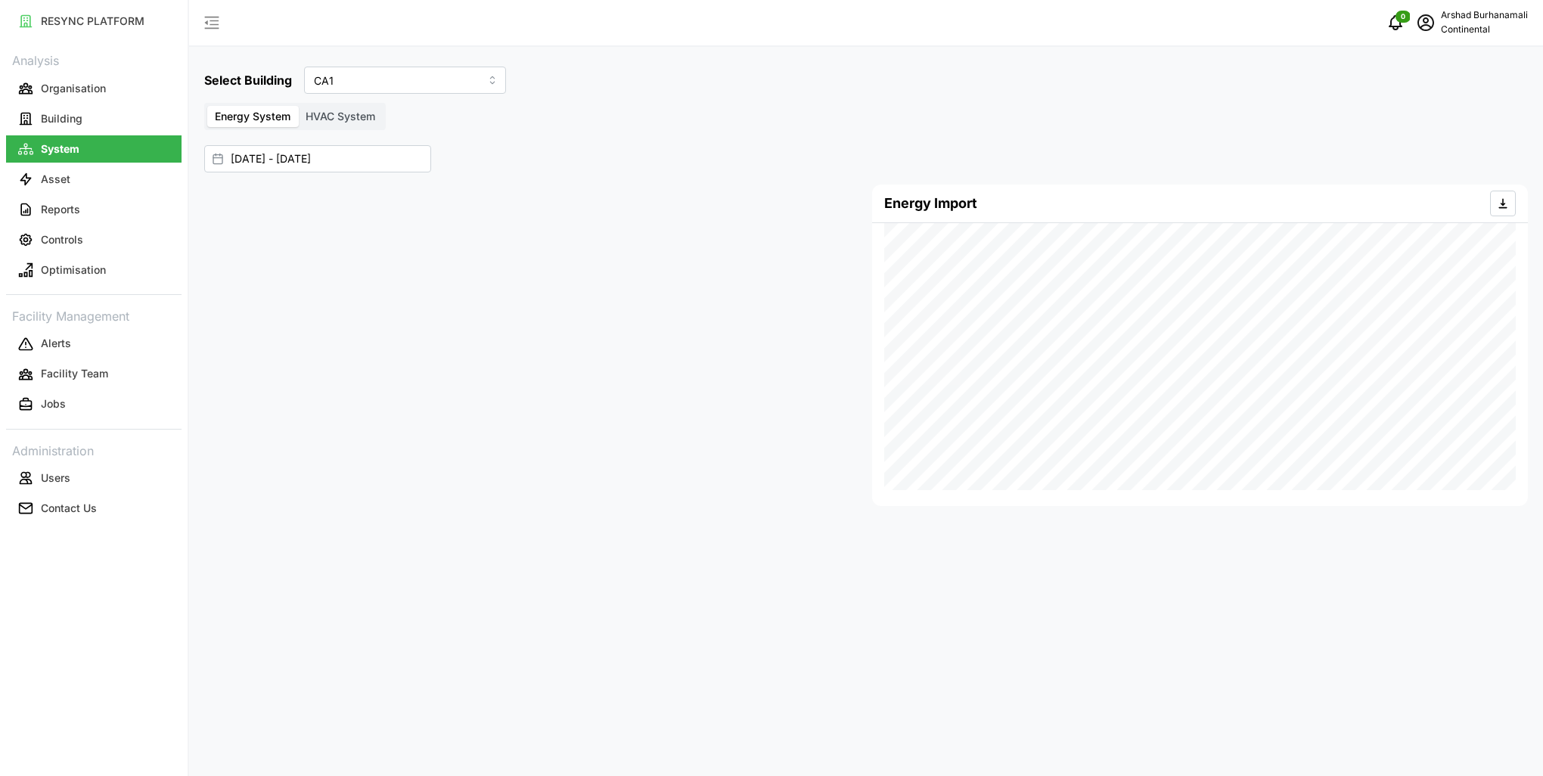
click at [345, 121] on span "HVAC System" at bounding box center [341, 116] width 70 height 13
click at [298, 106] on input "HVAC System" at bounding box center [298, 106] width 0 height 0
click at [295, 187] on div "Select location Fetching... Please select at least one location." at bounding box center [532, 181] width 656 height 54
click at [297, 175] on p "Select location" at bounding box center [255, 168] width 88 height 15
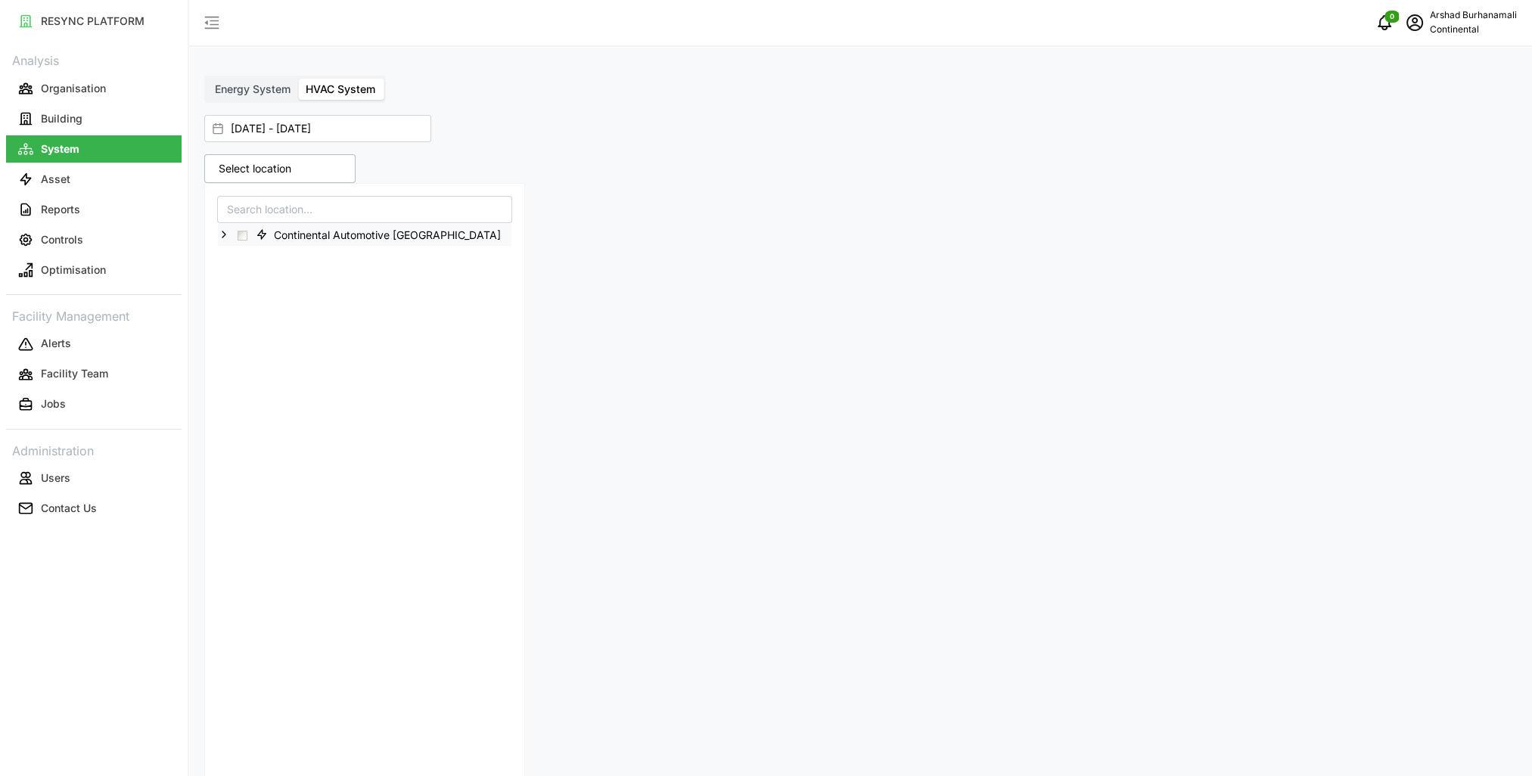
click at [224, 234] on polyline at bounding box center [223, 234] width 3 height 6
click at [237, 258] on icon at bounding box center [236, 256] width 12 height 12
click at [266, 298] on span "Select Level 4" at bounding box center [267, 301] width 10 height 10
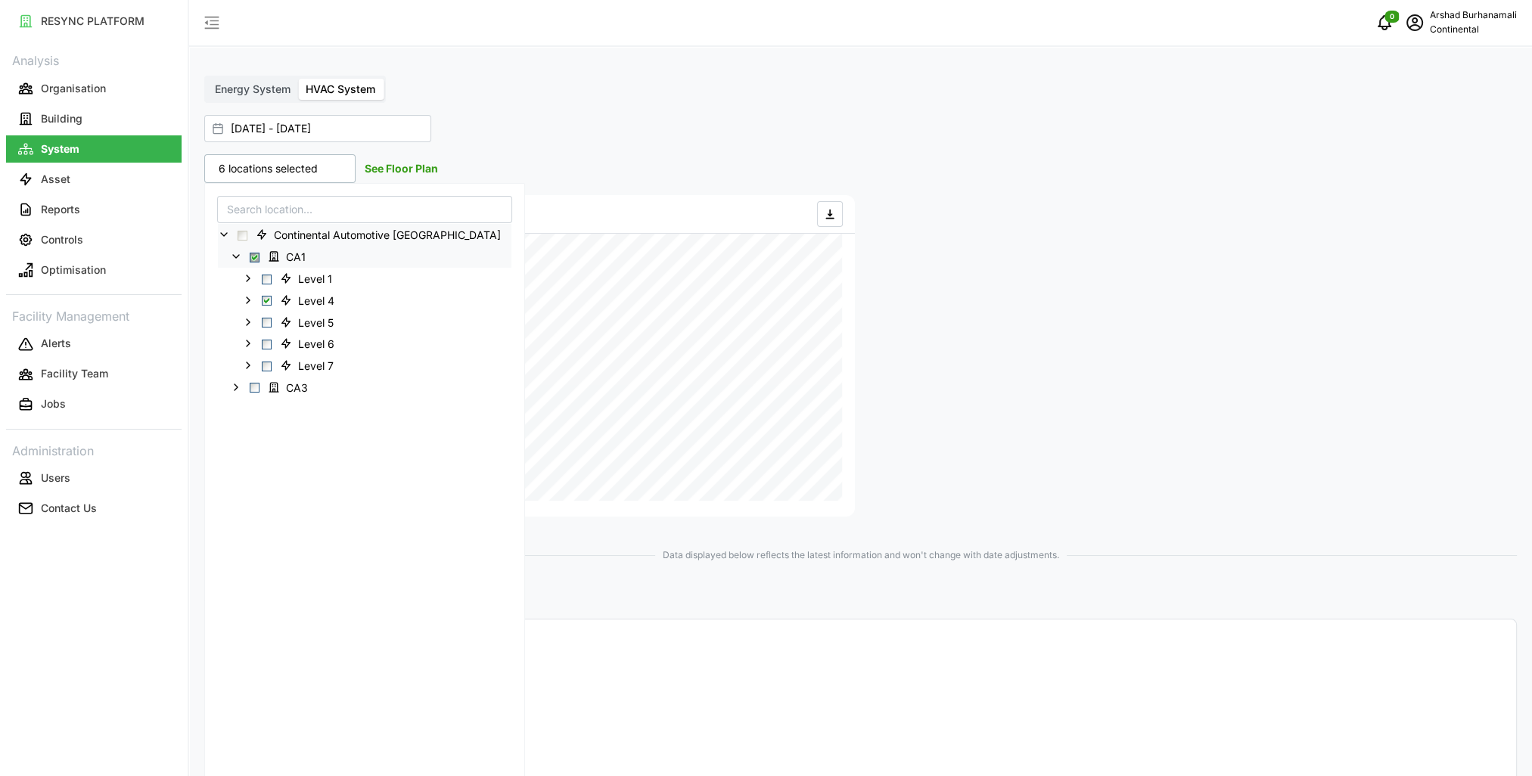
click at [393, 169] on link "See Floor Plan" at bounding box center [401, 168] width 73 height 13
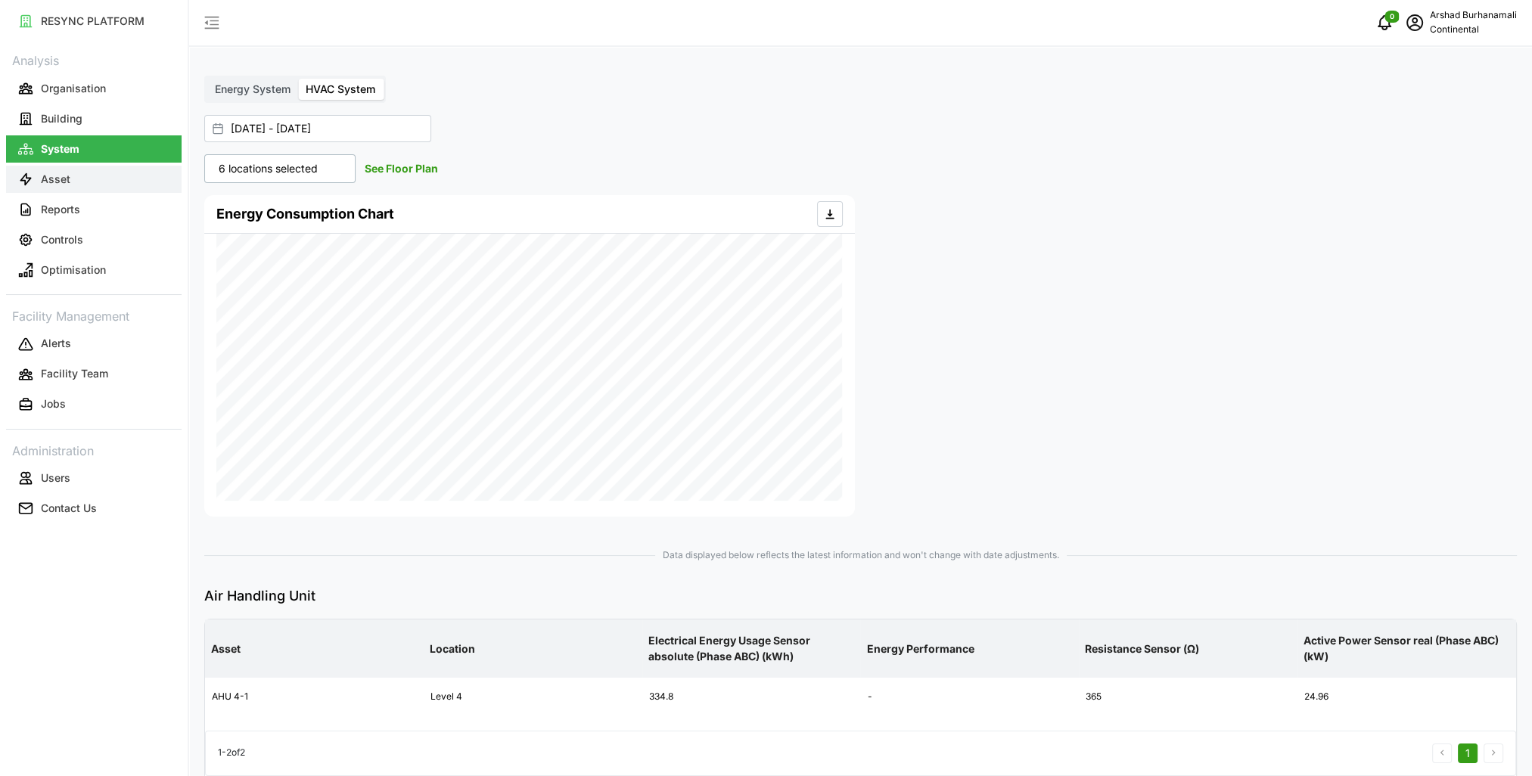
click at [136, 171] on button "Asset" at bounding box center [93, 179] width 175 height 27
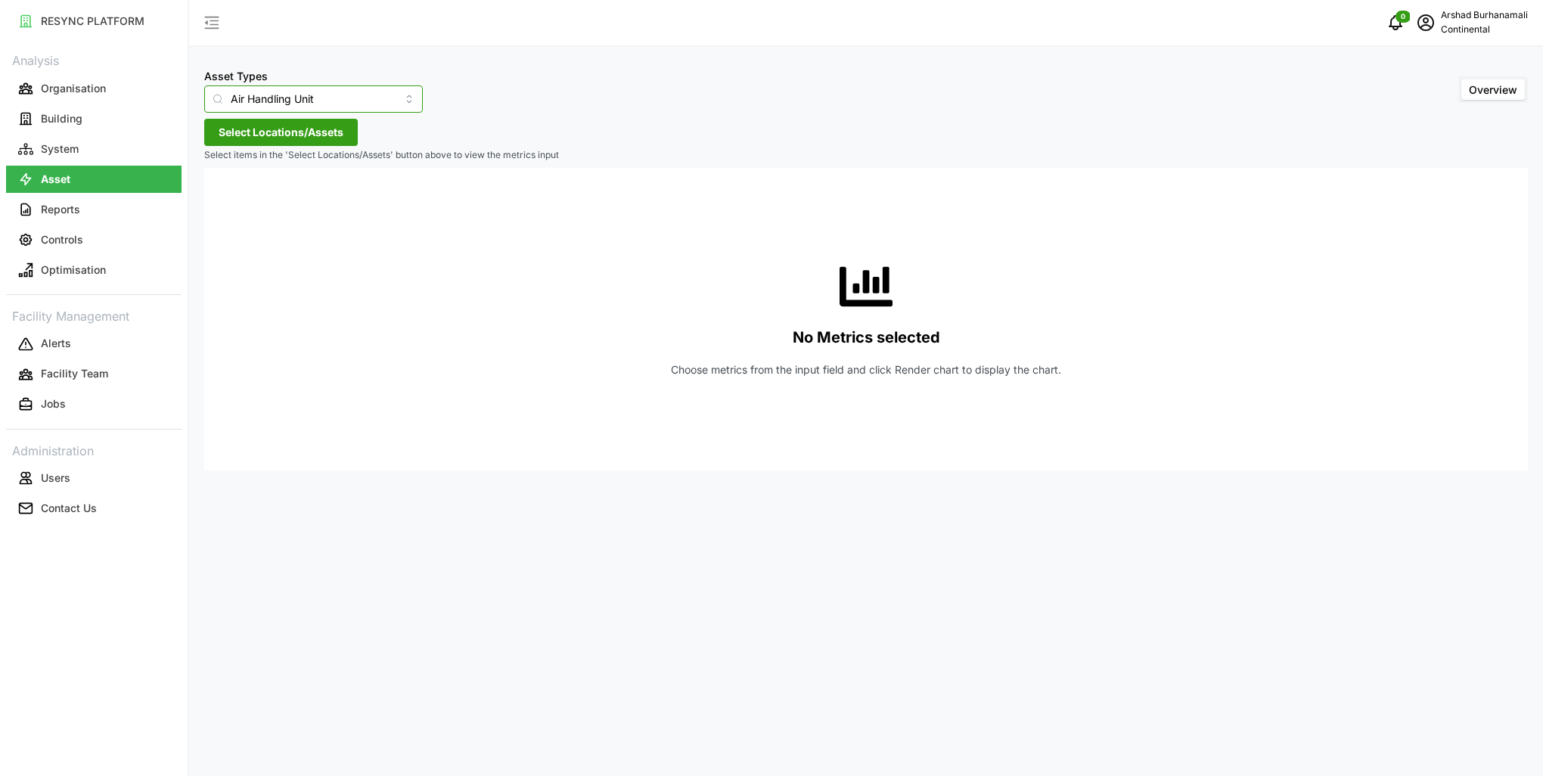
click at [314, 101] on input "Air Handling Unit" at bounding box center [313, 98] width 219 height 27
click at [323, 207] on span "IAQ Sensor Equipment" at bounding box center [272, 211] width 112 height 17
type input "IAQ Sensor Equipment"
click at [298, 135] on span "Select Locations/Assets" at bounding box center [281, 133] width 125 height 26
click at [223, 203] on icon at bounding box center [224, 200] width 12 height 12
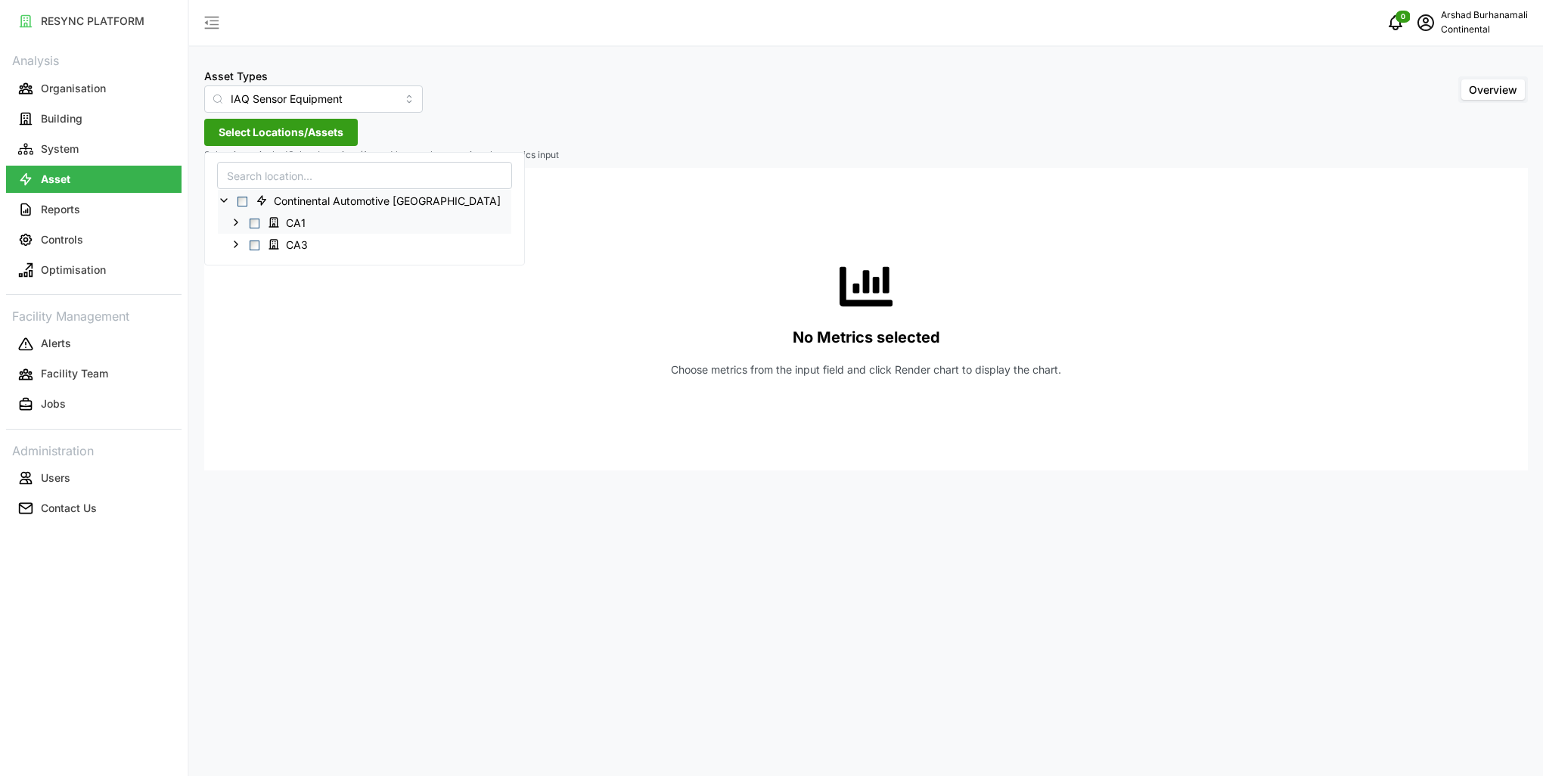
click at [236, 230] on div "CA1" at bounding box center [364, 223] width 293 height 22
click at [234, 228] on div "CA1" at bounding box center [364, 223] width 293 height 22
click at [234, 225] on icon at bounding box center [236, 222] width 12 height 12
click at [248, 265] on polyline at bounding box center [248, 266] width 3 height 6
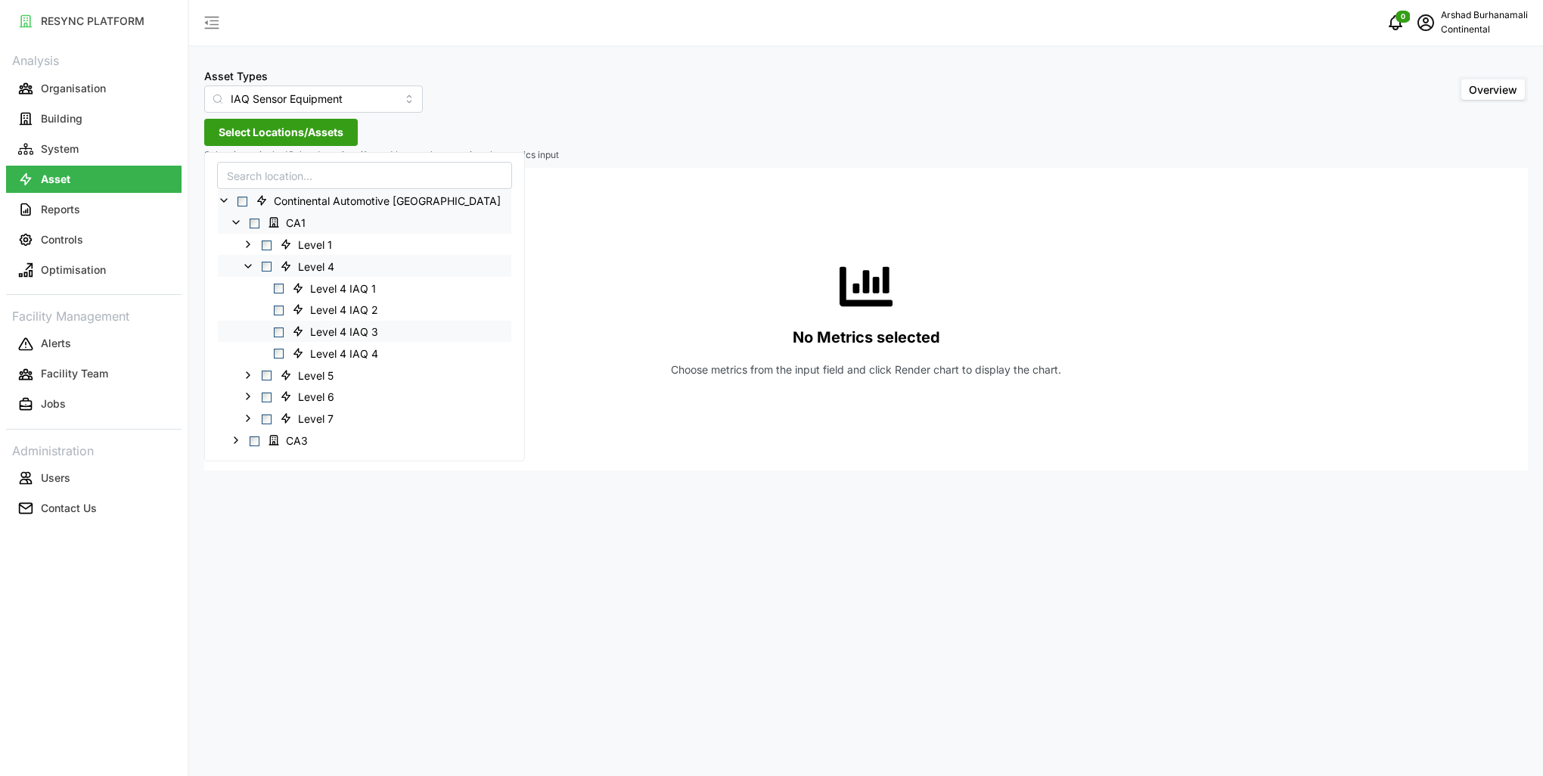
click at [280, 330] on span "Select Level 4 IAQ 3" at bounding box center [279, 332] width 10 height 10
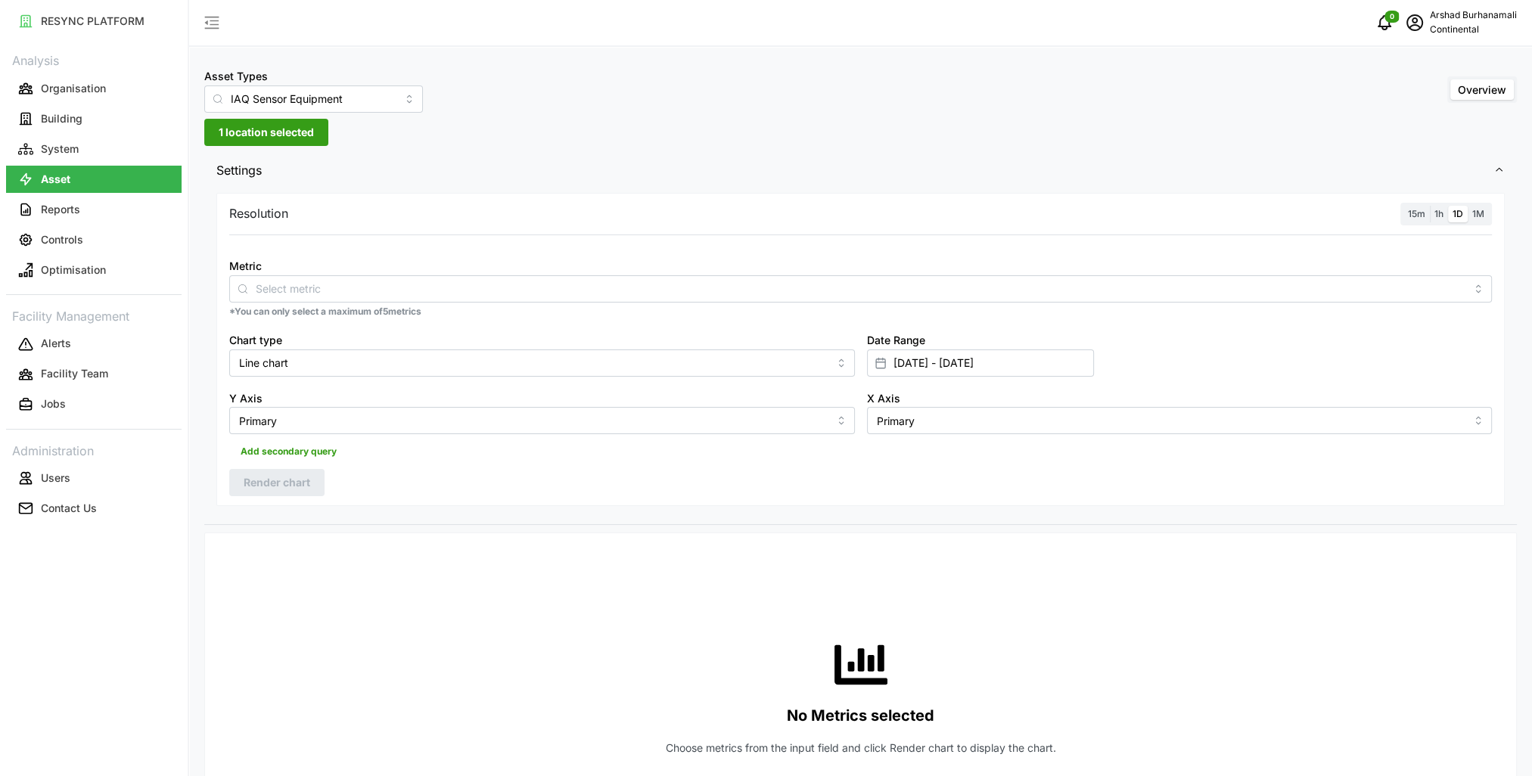
click at [605, 213] on div "Resolution 15m 1h 1D 1M" at bounding box center [860, 214] width 1262 height 23
click at [1444, 216] on label "1h" at bounding box center [1438, 214] width 18 height 17
click at [1429, 206] on input "1h" at bounding box center [1429, 206] width 0 height 0
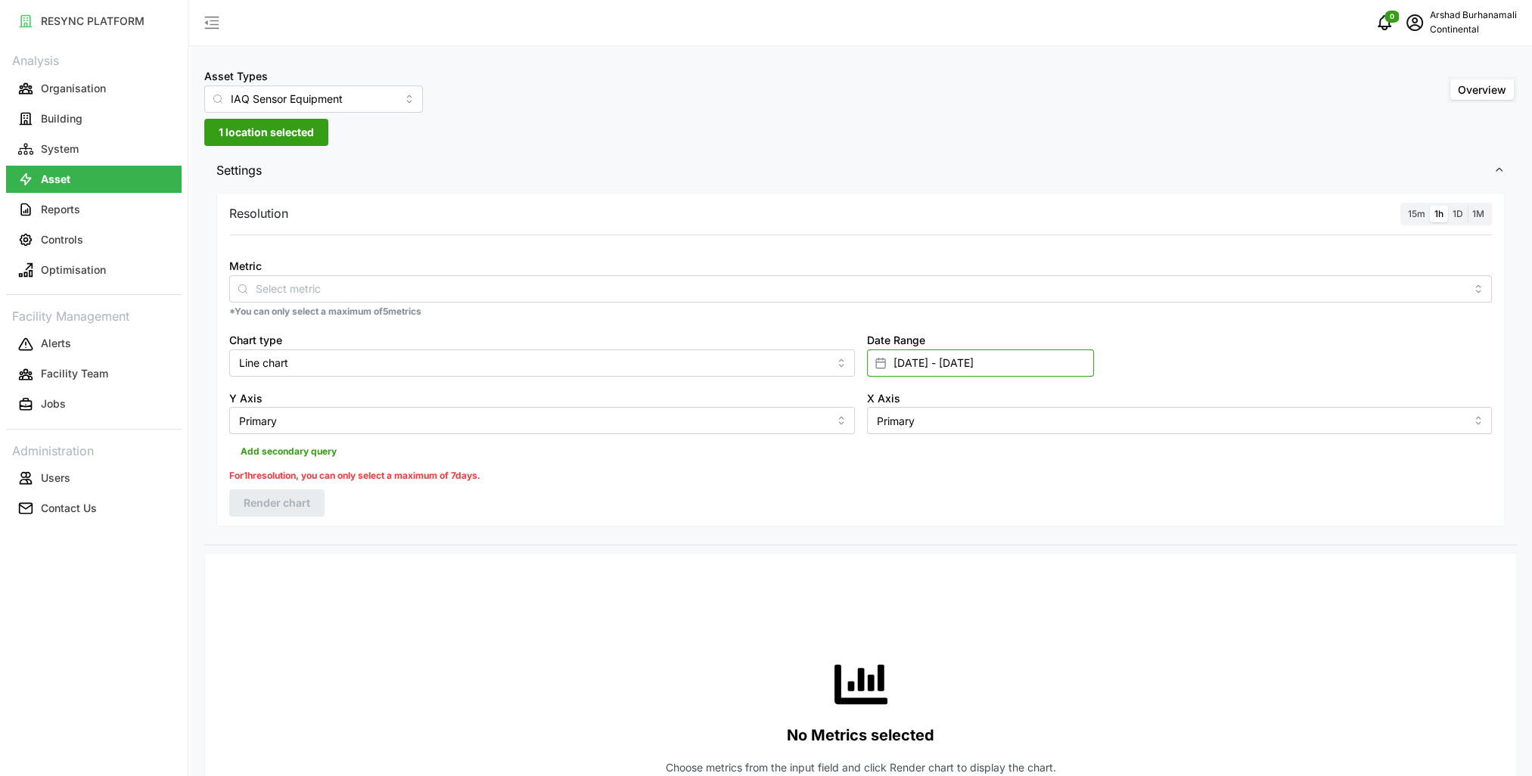
click at [985, 371] on input "01 Sep 2025 - 24 Sep 2025" at bounding box center [980, 362] width 227 height 27
click at [900, 568] on button "15" at bounding box center [899, 570] width 27 height 27
type input "15 Sep 2025 - 24 Sep 2025"
type input "15 Sep 2025"
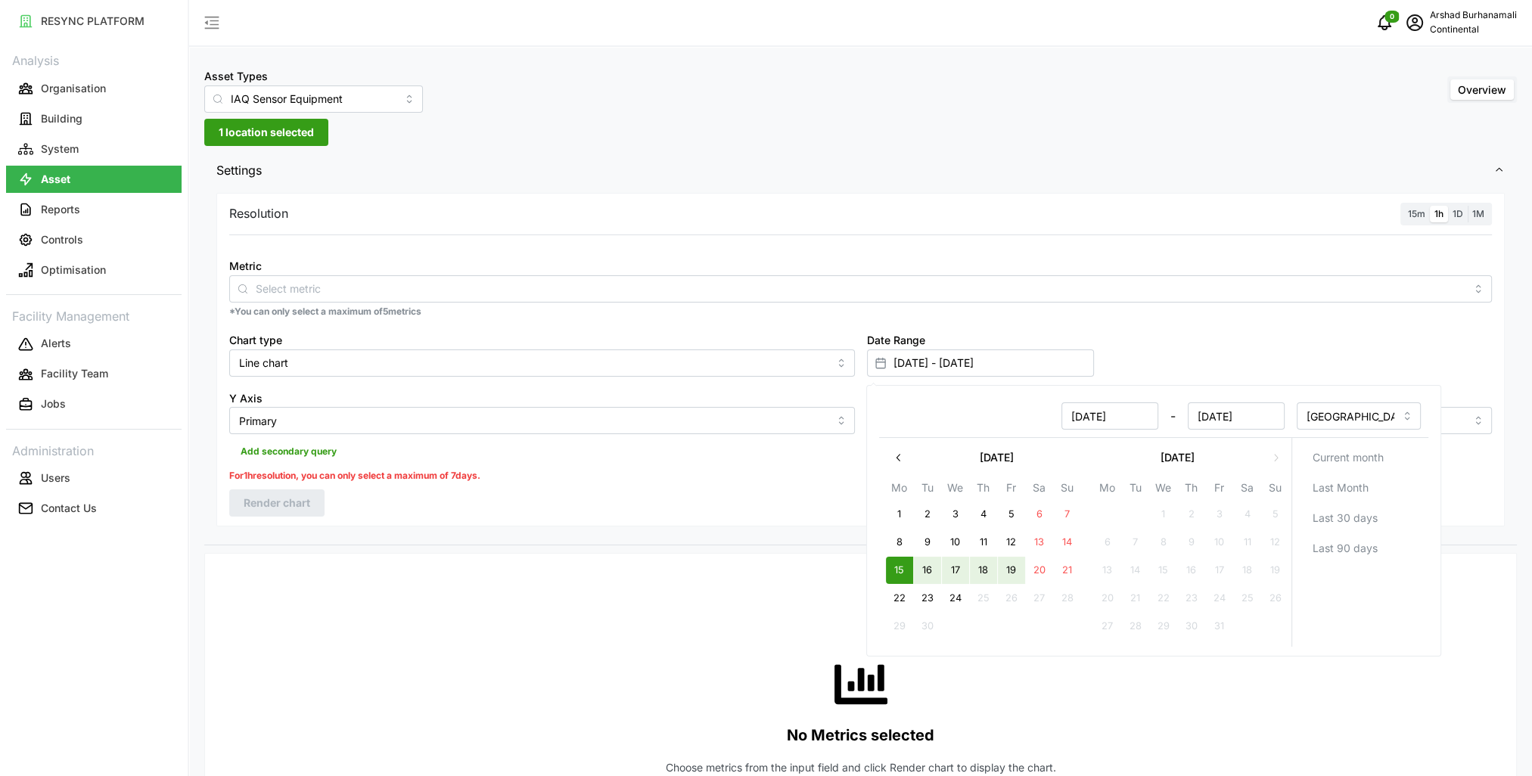
click at [1023, 570] on button "19" at bounding box center [1011, 570] width 27 height 27
type input "15 Sep 2025 - 19 Sep 2025"
type input "19 Sep 2025"
click at [1231, 351] on div "Date Range 15 Sep 2025 - 19 Sep 2025" at bounding box center [1180, 353] width 638 height 58
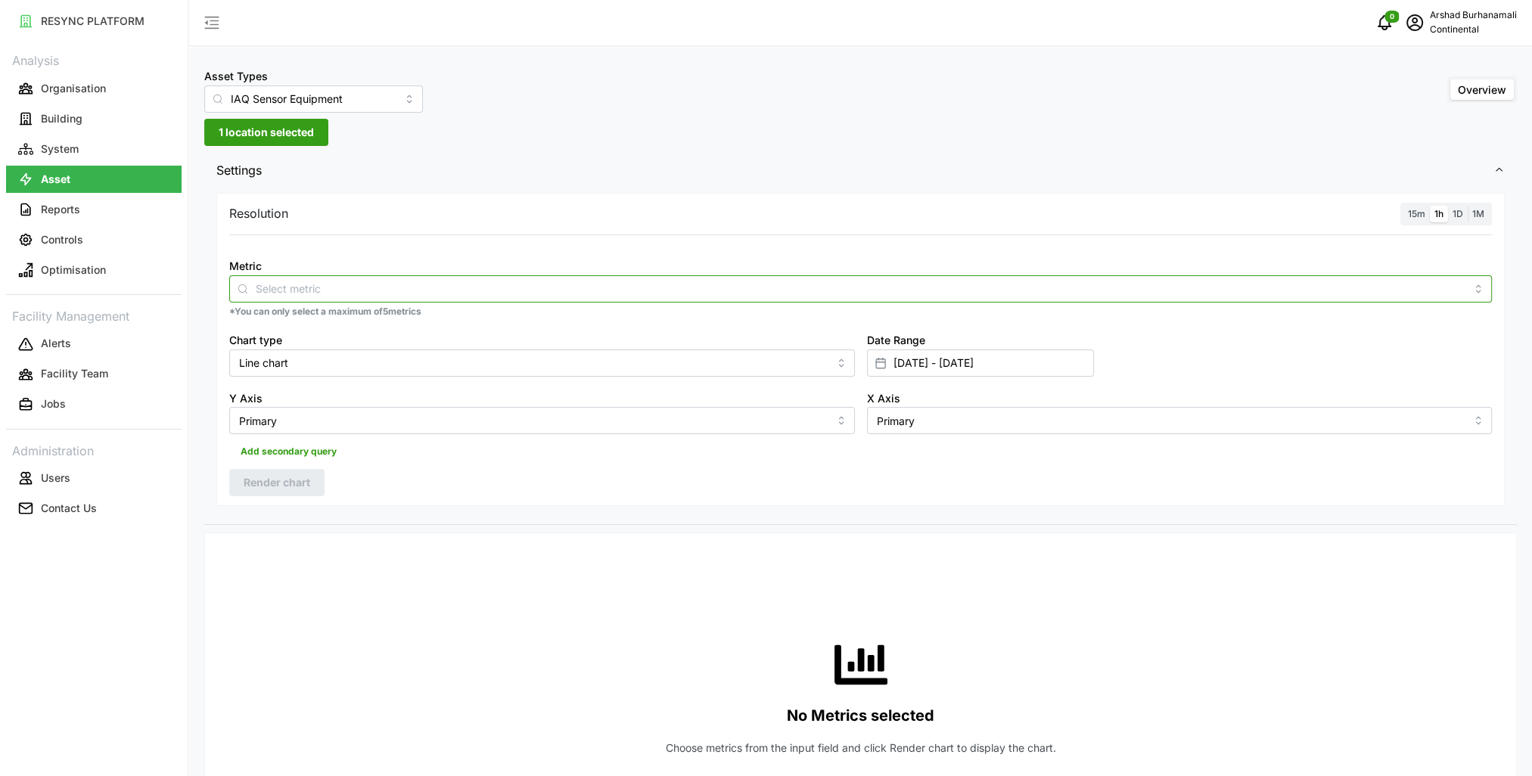
click at [490, 284] on input "Metric" at bounding box center [860, 288] width 1209 height 17
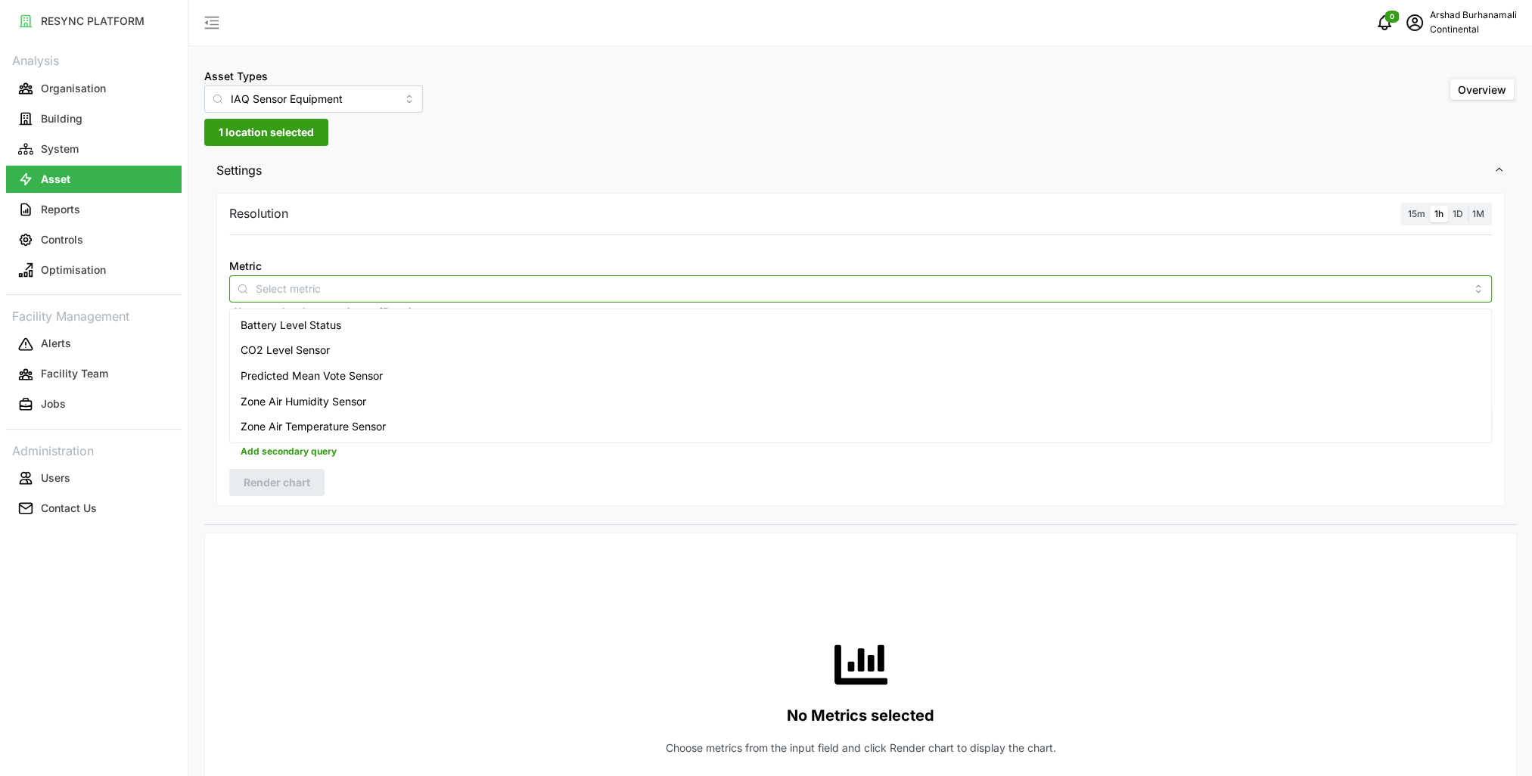
click at [466, 421] on div "Zone Air Temperature Sensor" at bounding box center [860, 427] width 1255 height 26
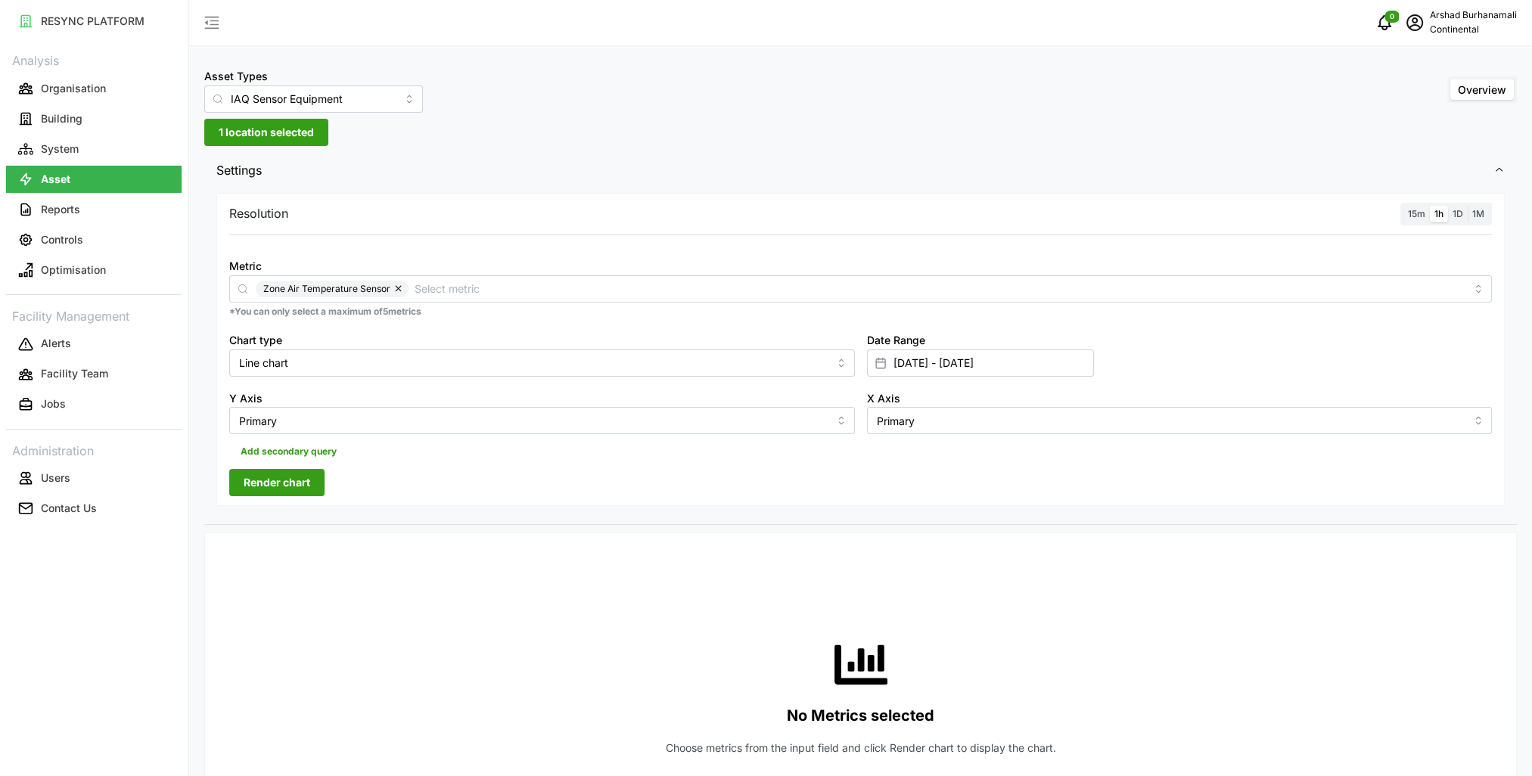
click at [572, 469] on div "Resolution 15m 1h 1D 1M Metric Zone Air Temperature Sensor *You can only select…" at bounding box center [860, 350] width 1288 height 314
click at [294, 486] on span "Render chart" at bounding box center [277, 483] width 67 height 26
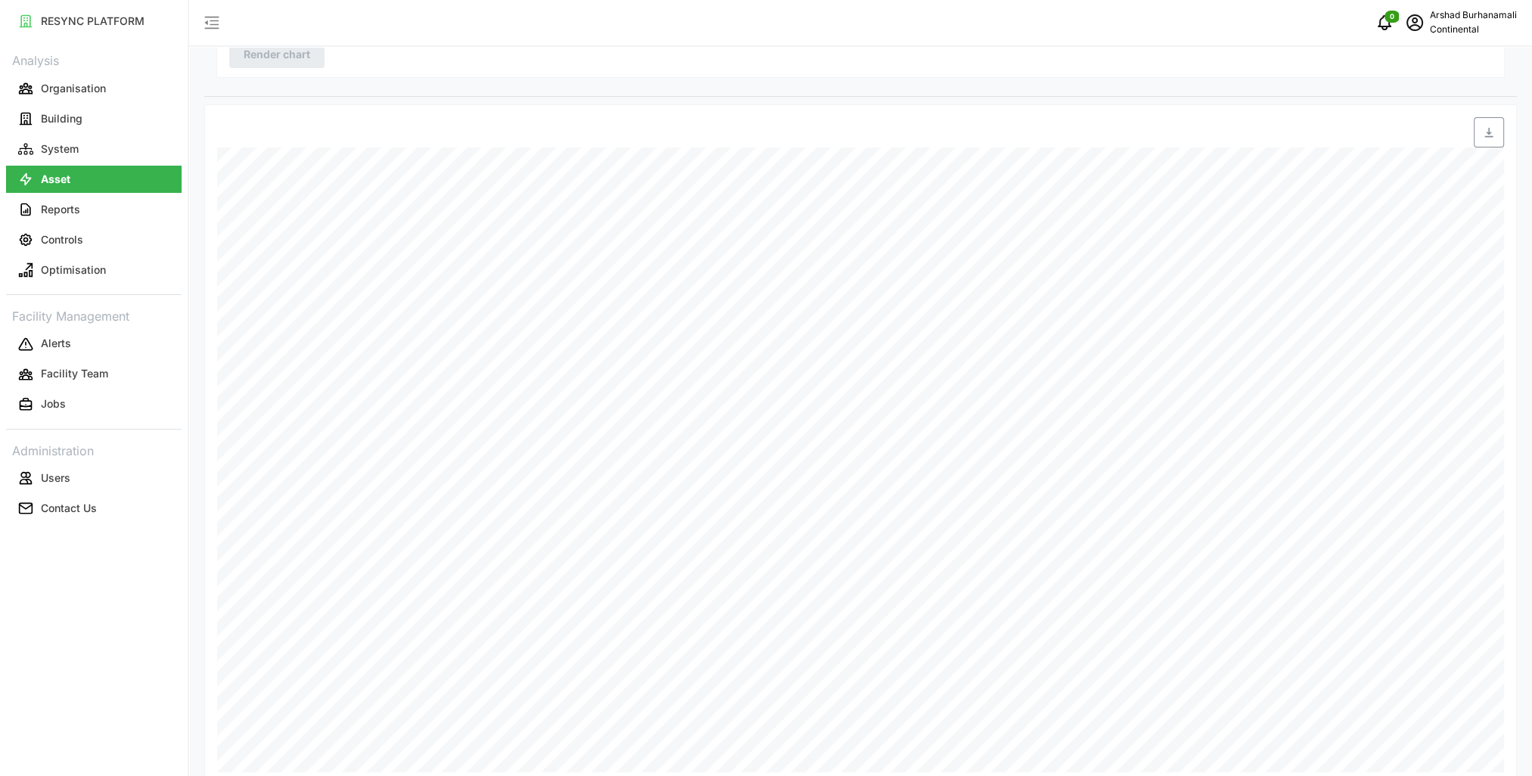
scroll to position [452, 0]
